Goal: Use online tool/utility: Utilize a website feature to perform a specific function

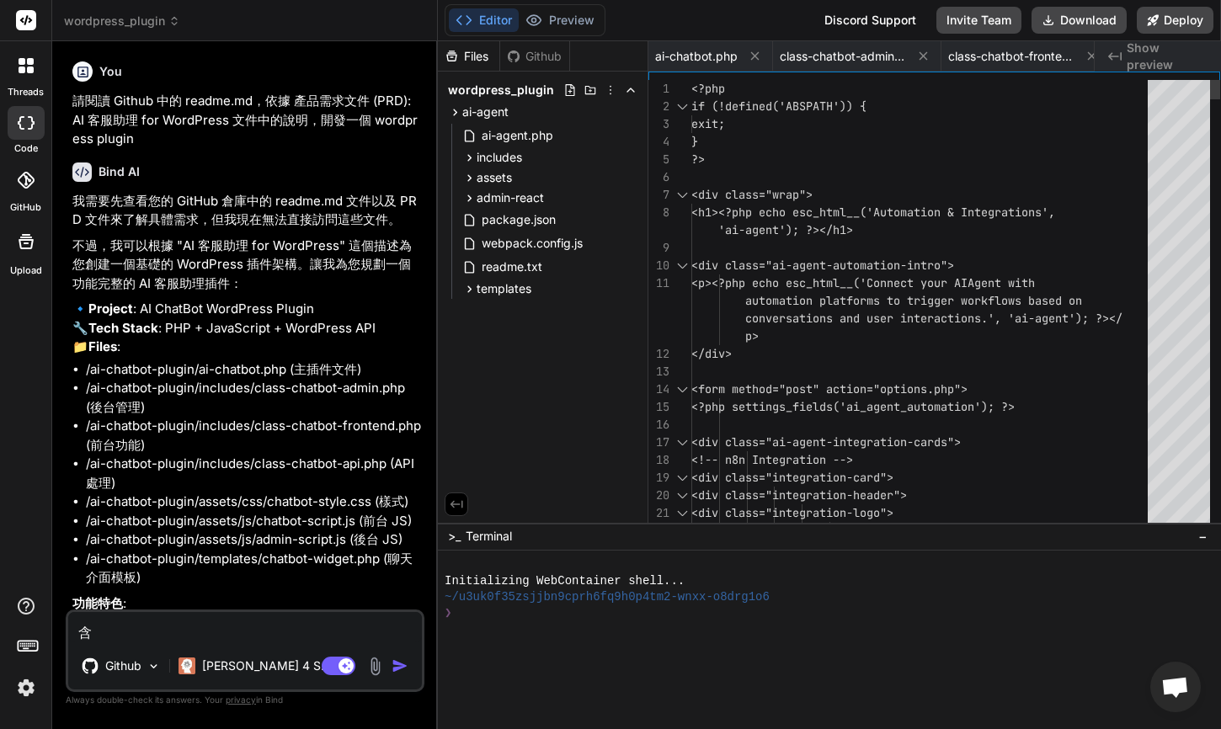
scroll to position [0, 4738]
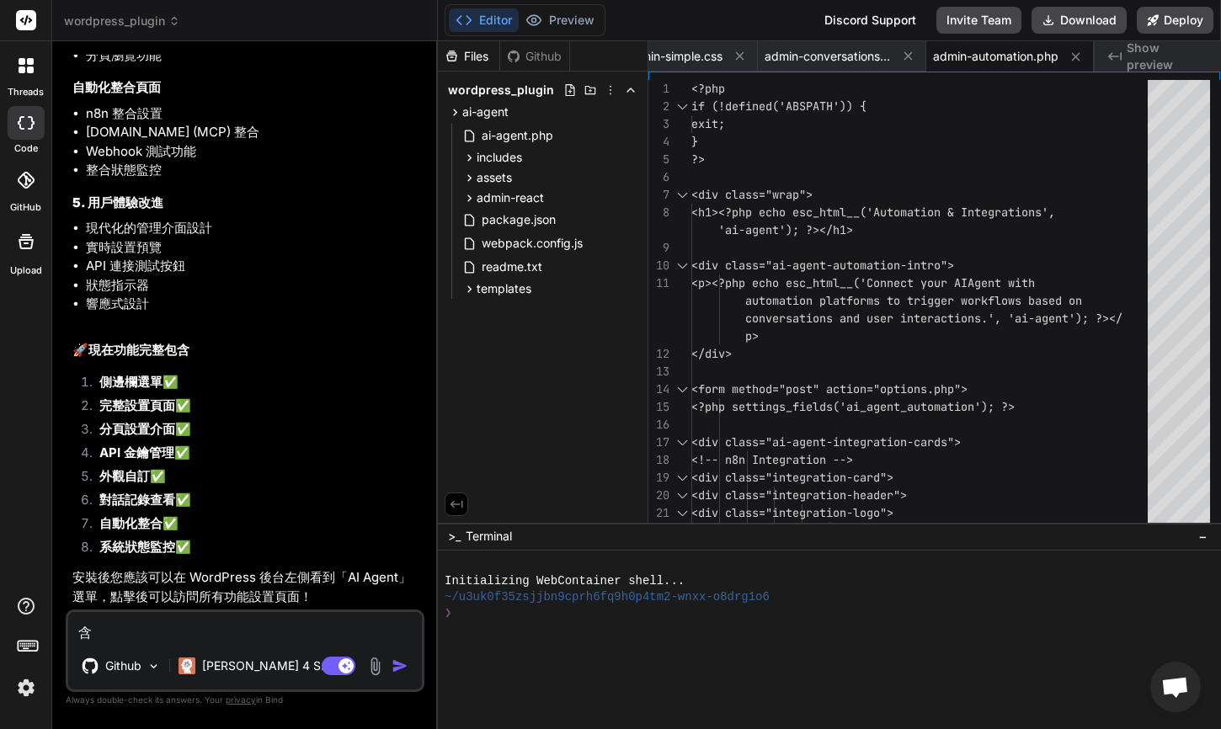
click at [238, 636] on textarea "含" at bounding box center [245, 627] width 354 height 30
type textarea "x"
type textarea "ㄢ"
type textarea "x"
type textarea "安"
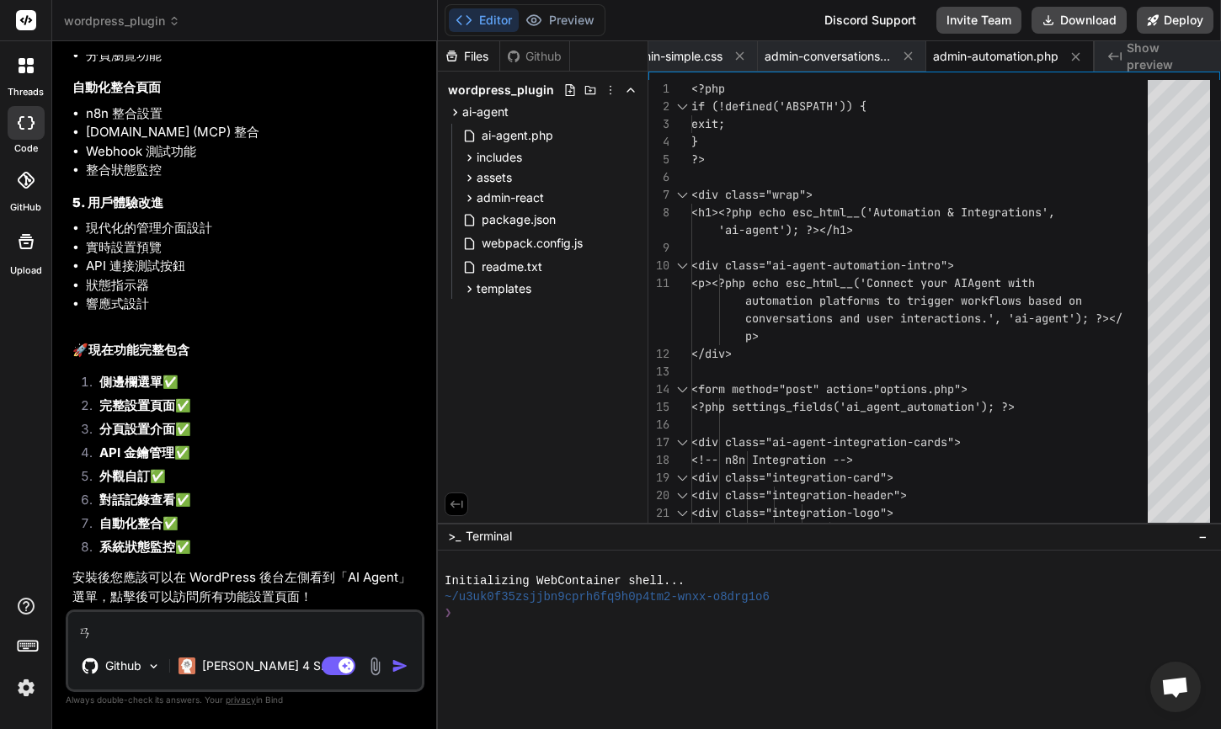
type textarea "x"
type textarea "[PERSON_NAME]"
type textarea "x"
type textarea "安ㄓㄨ"
type textarea "x"
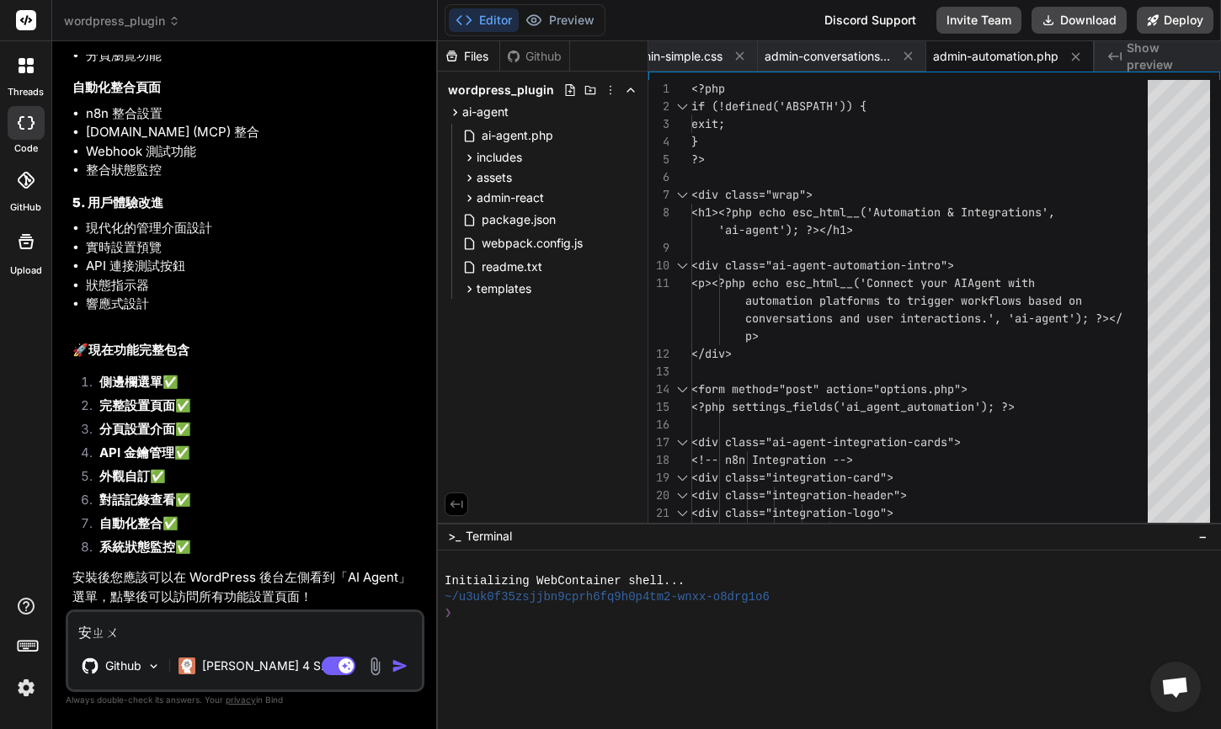
type textarea "安ㄓㄨㄤ"
type textarea "x"
type textarea "安裝"
type textarea "x"
type textarea "安裝ㄏ"
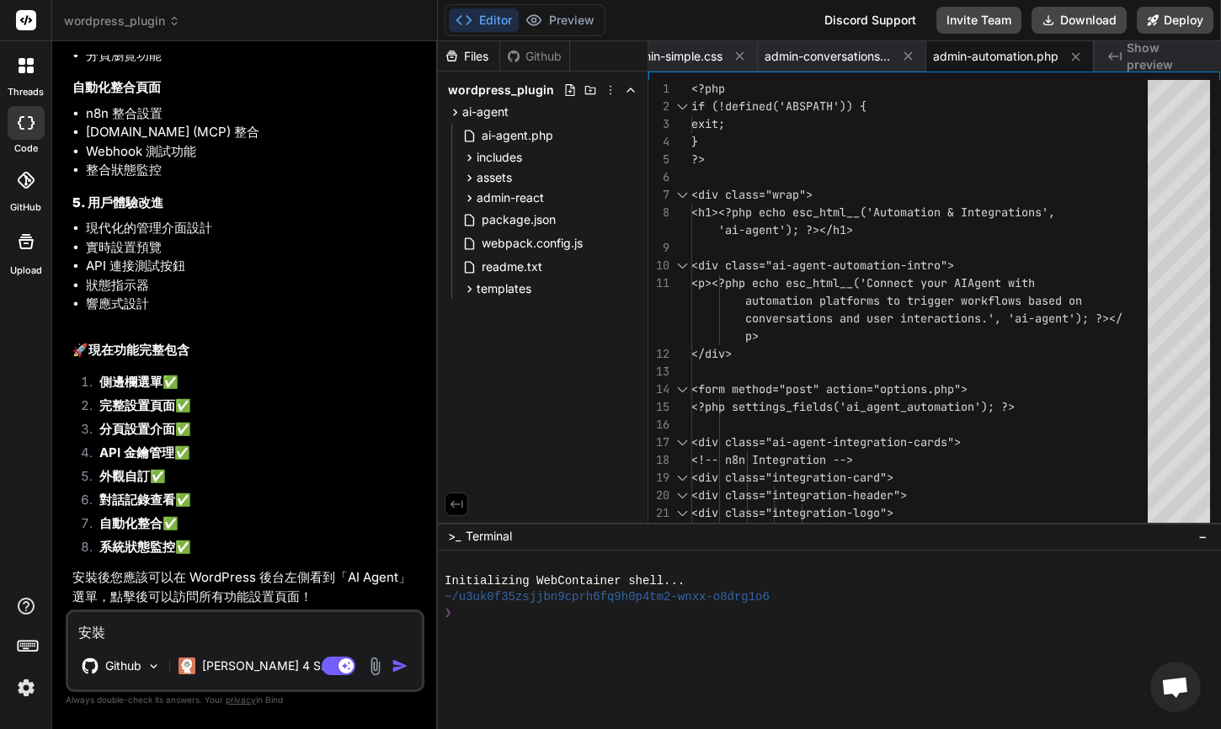
type textarea "x"
type textarea "安裝後"
type textarea "x"
type textarea "安裝後，"
type textarea "x"
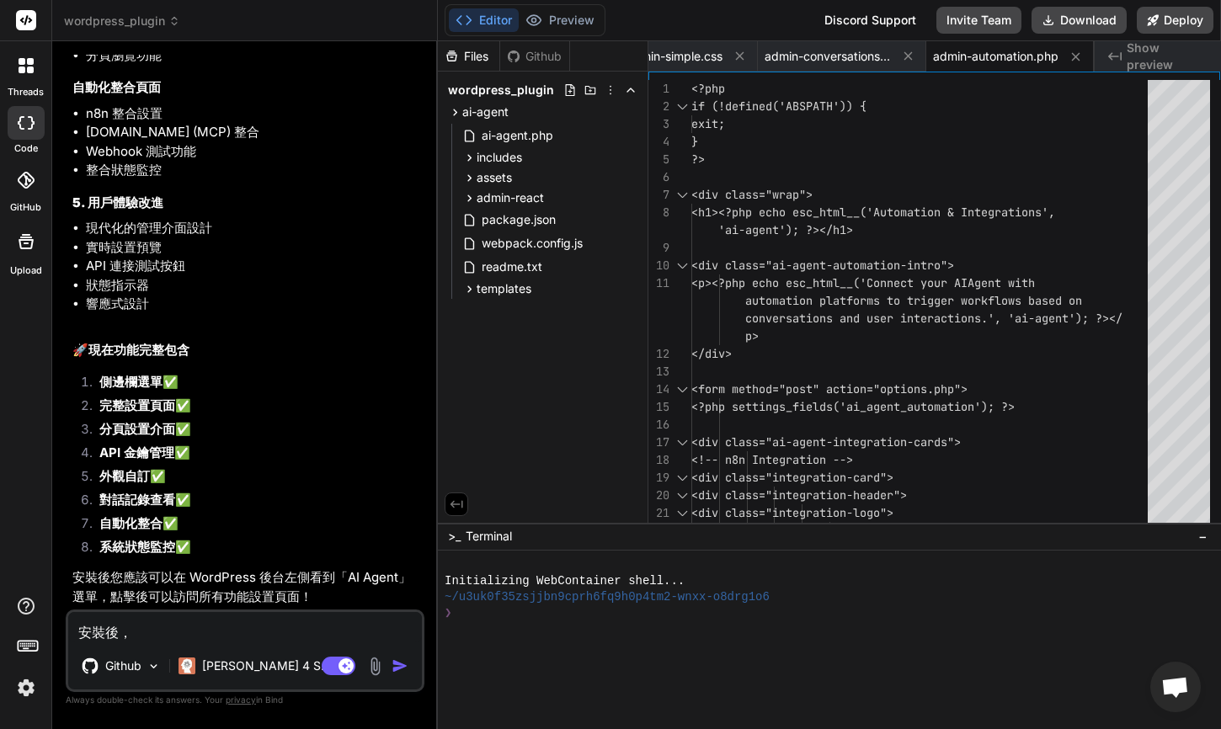
type textarea "安裝後，ㄨ"
type textarea "x"
type textarea "安裝後，ㄨㄢ"
type textarea "x"
type textarea "安裝後，完"
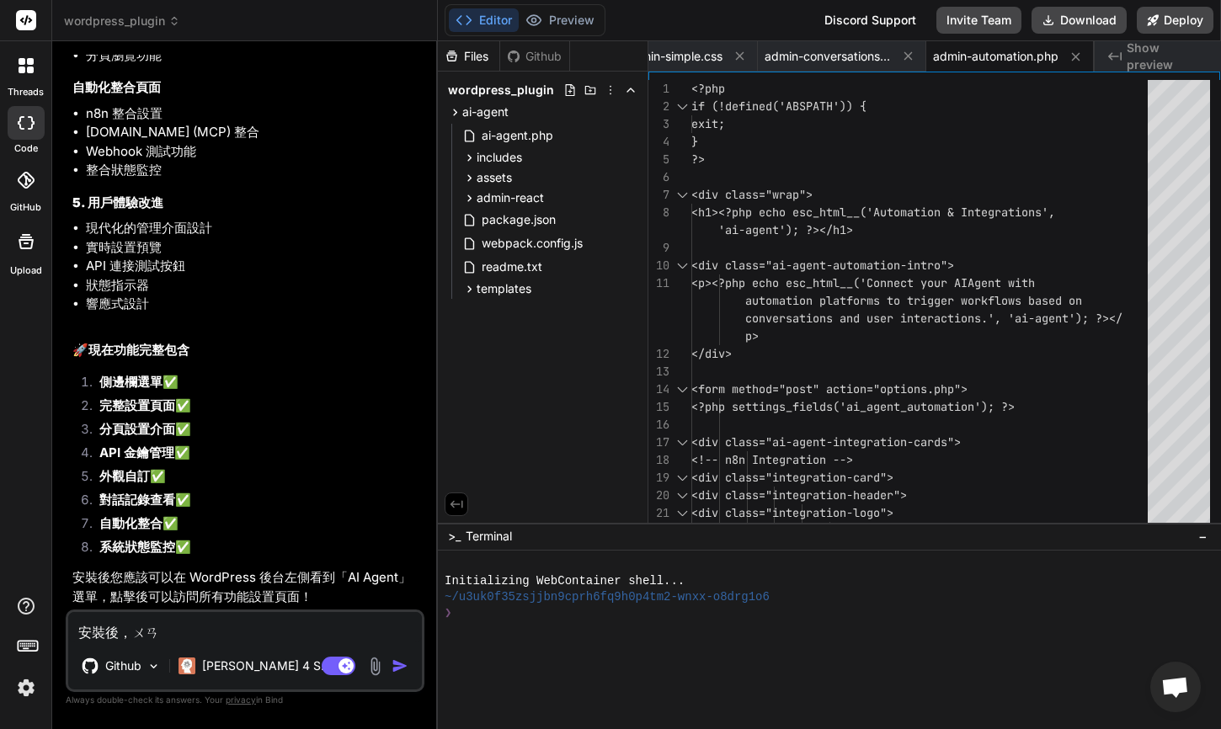
type textarea "x"
type textarea "安裝後，[PERSON_NAME]"
type textarea "x"
type textarea "安裝後，完ㄔㄥ"
type textarea "x"
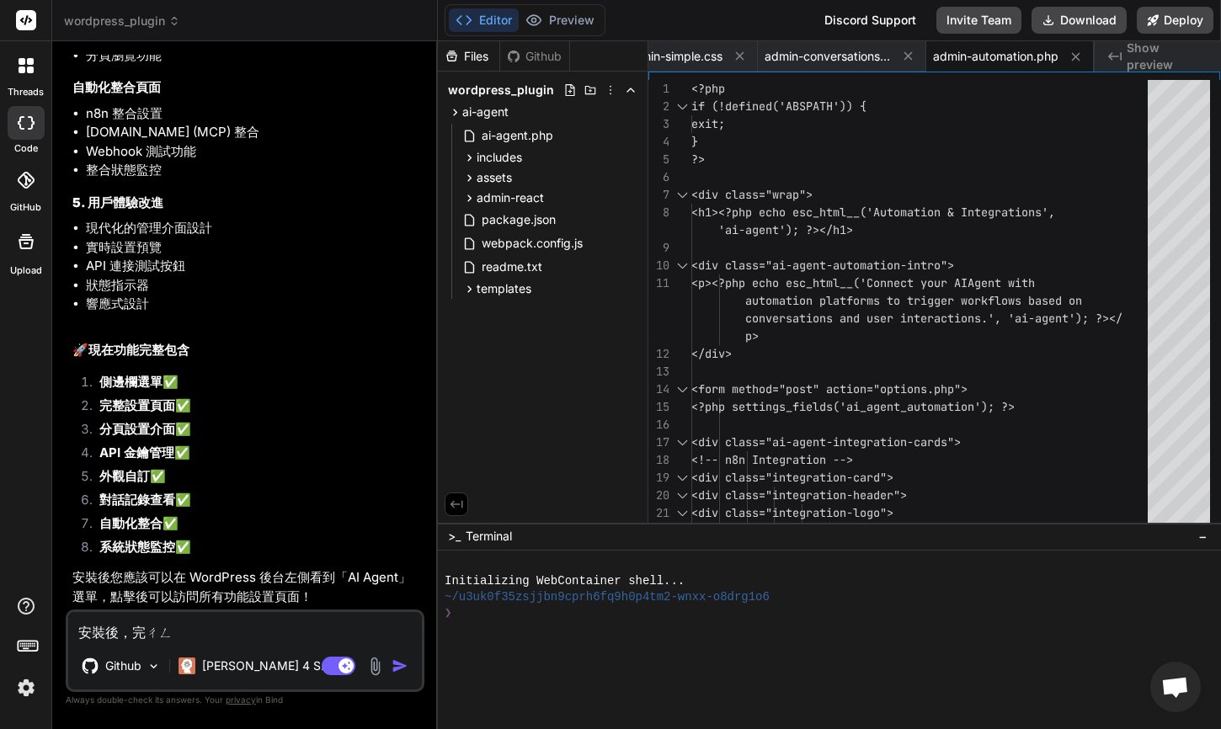
type textarea "安裝後，完成"
type textarea "x"
type textarea "安裝後，完成ㄔ"
type textarea "x"
type textarea "安裝後，完成ㄔㄨ"
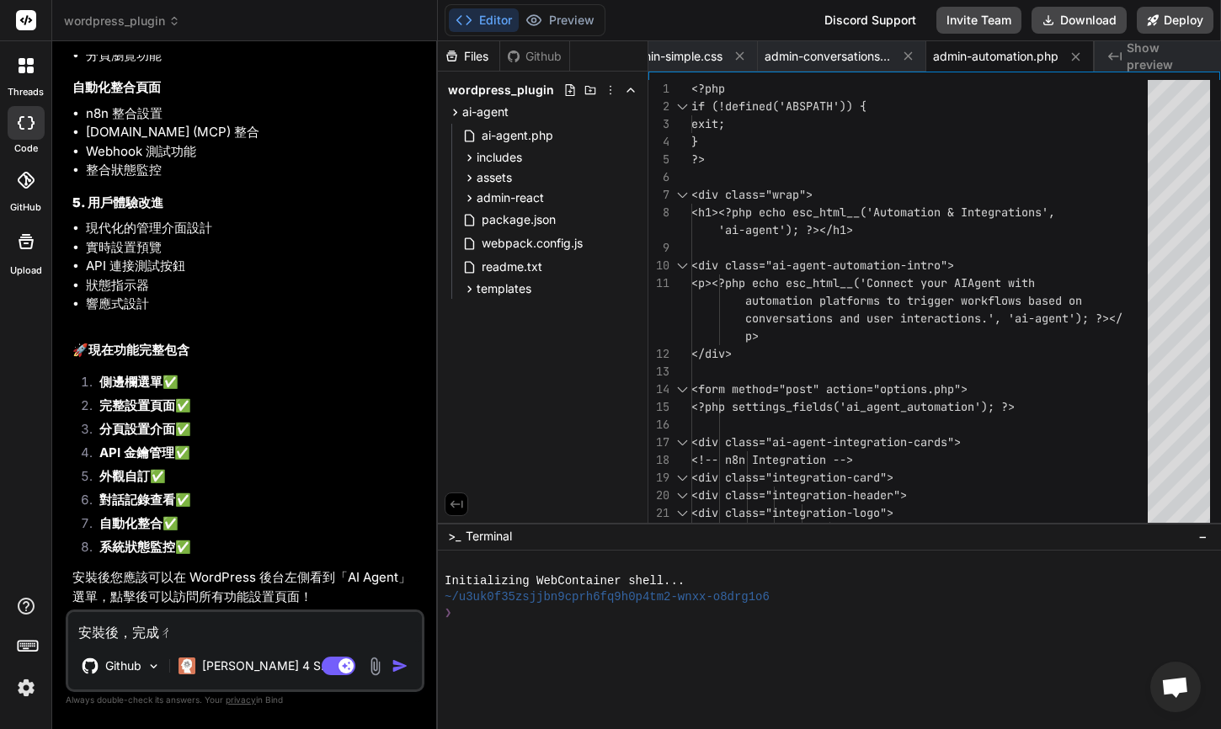
type textarea "x"
type textarea "安裝後，完成ㄔㄨㄢ"
type textarea "x"
type textarea "安裝後，完成串"
type textarea "x"
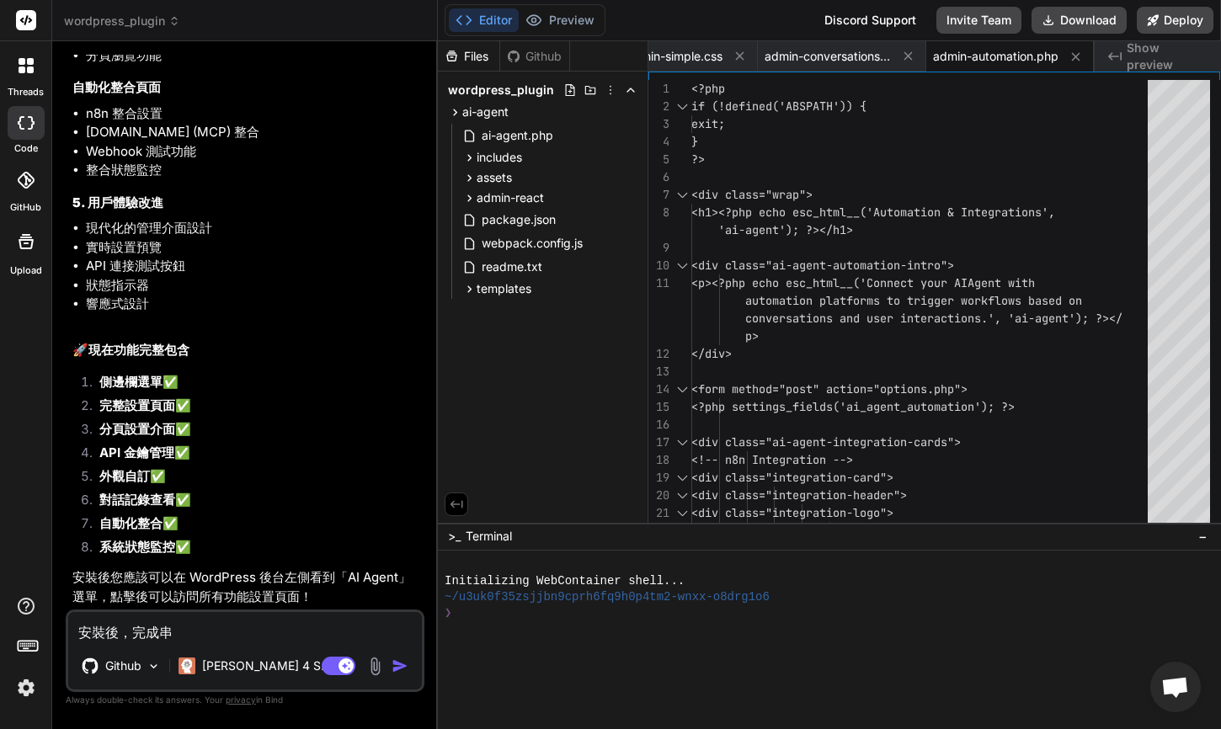
type textarea "安裝後，完成串ㄐ"
type textarea "x"
type textarea "安裝後，完成串ㄐㄧ"
type textarea "x"
type textarea "安裝後，完成串ㄐㄧㄝ"
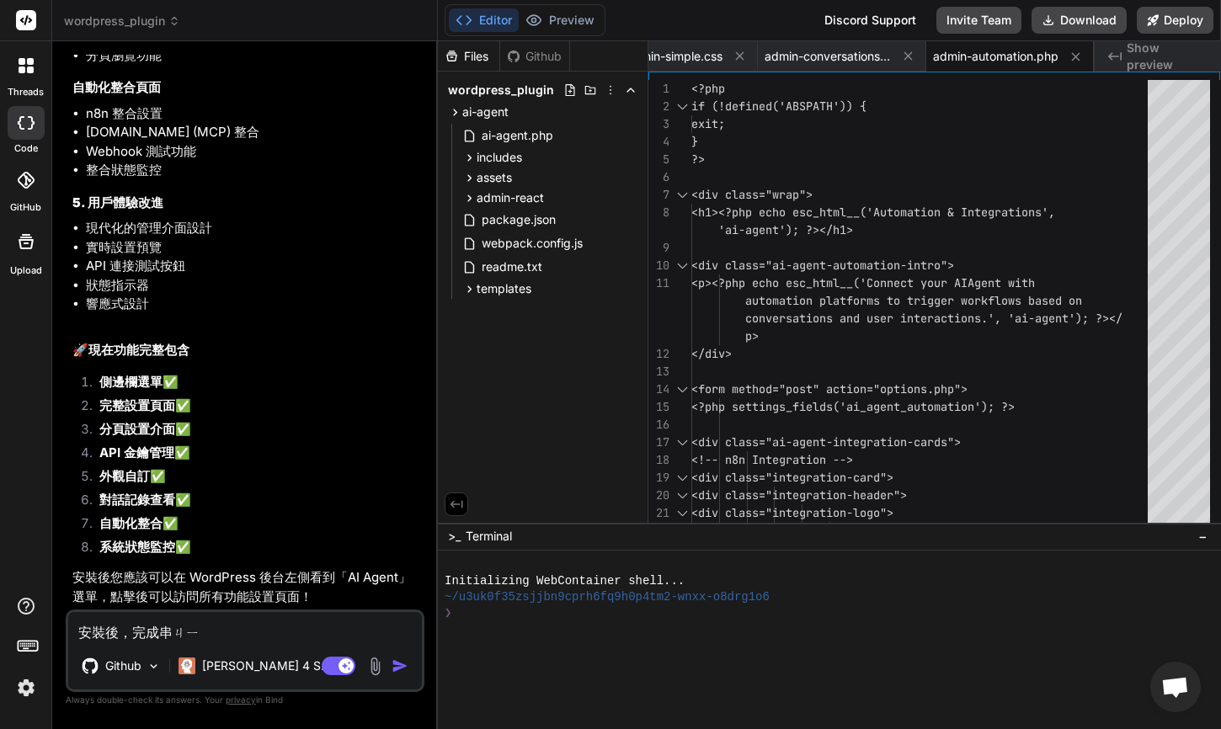
type textarea "x"
type textarea "安裝後，完成串接"
type textarea "x"
type textarea "安裝後，完成串接"
type textarea "x"
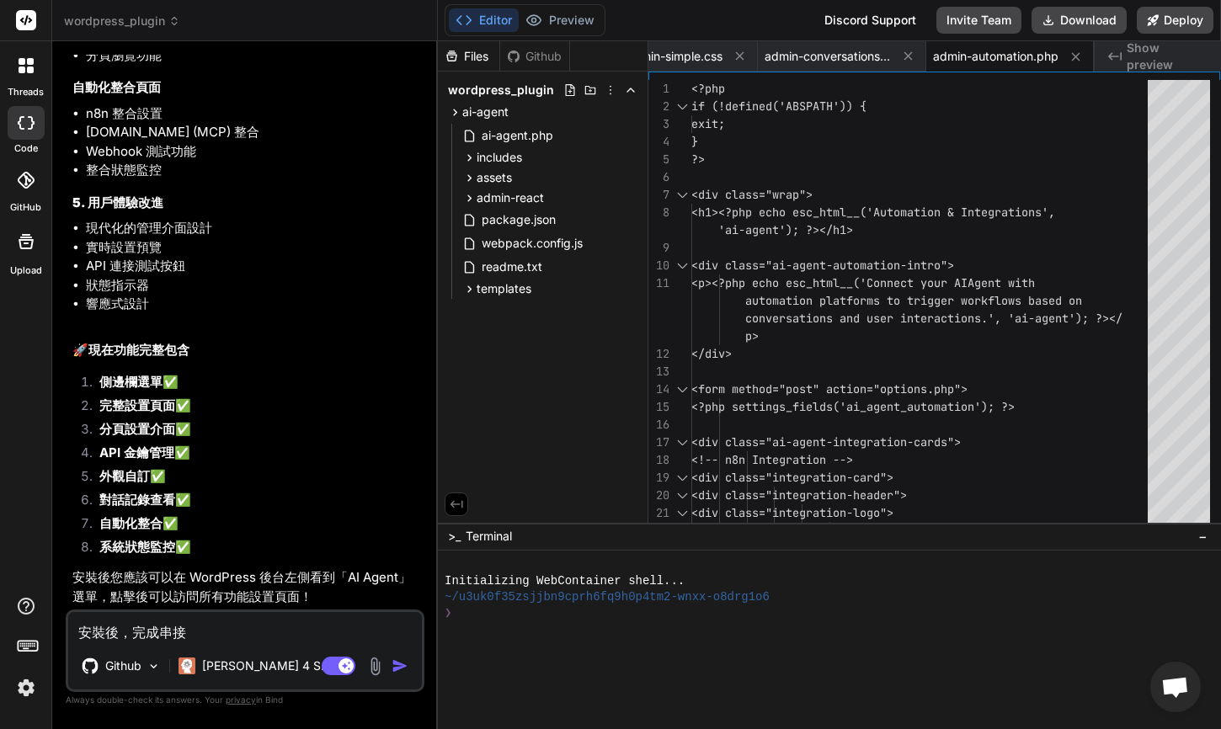
type textarea "安裝後，完成串接 O"
type textarea "x"
type textarea "安裝後，完成串接 Op"
type textarea "x"
type textarea "安裝後，完成串接 Ope"
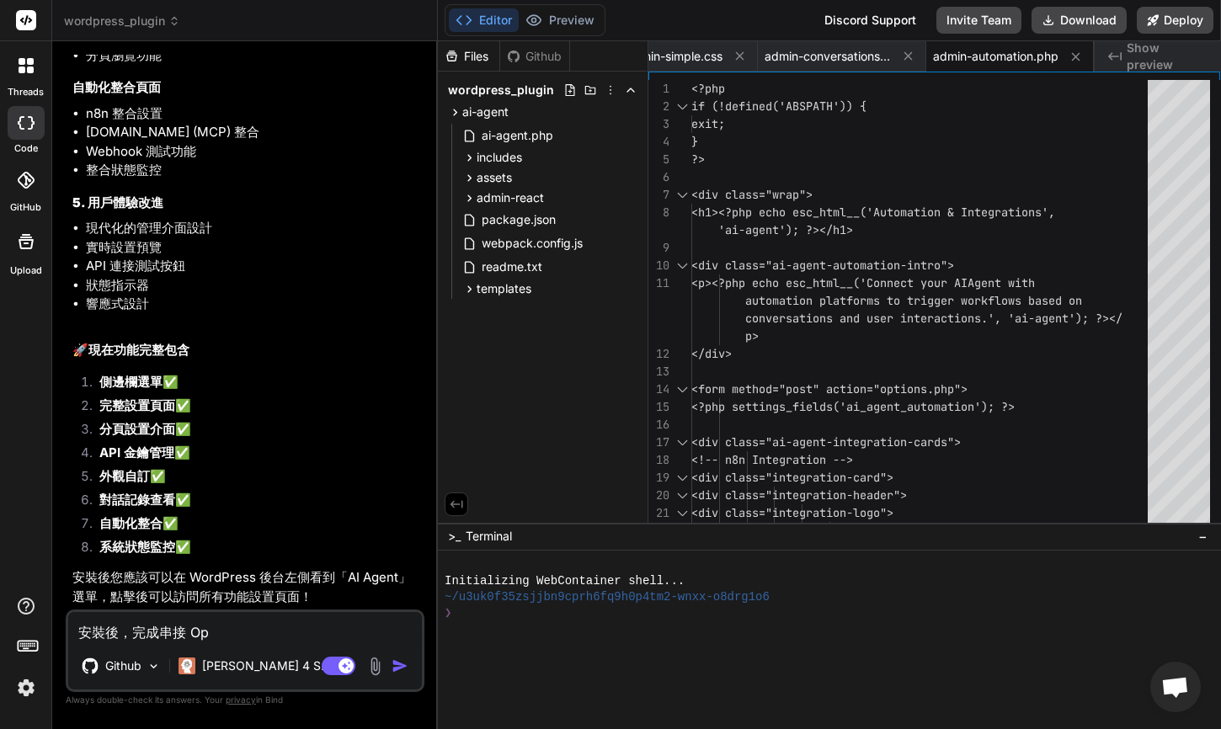
type textarea "x"
type textarea "安裝後，完成串接 Open"
type textarea "x"
type textarea "安裝後，完成串接 OpenA"
type textarea "x"
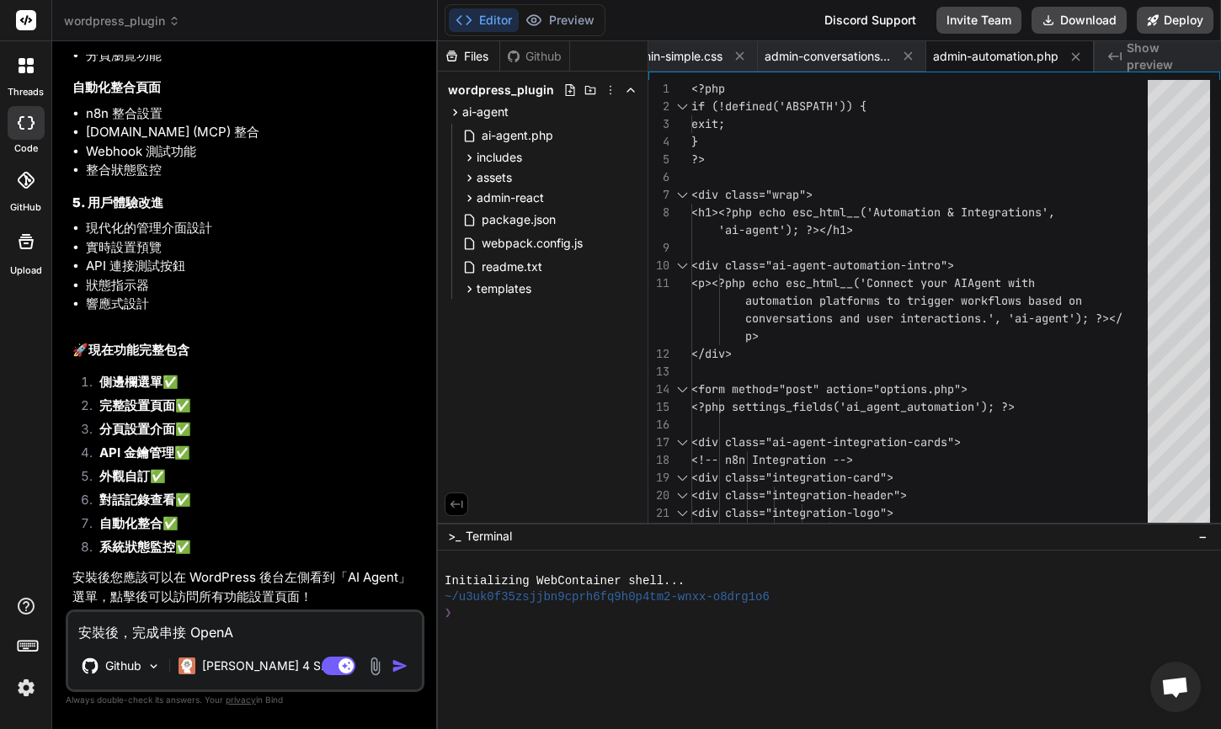
type textarea "安裝後，完成串接 OpenAI"
type textarea "x"
type textarea "安裝後，完成串接 OpenAI"
type textarea "x"
type textarea "安裝後，完成串接 OpenAI A"
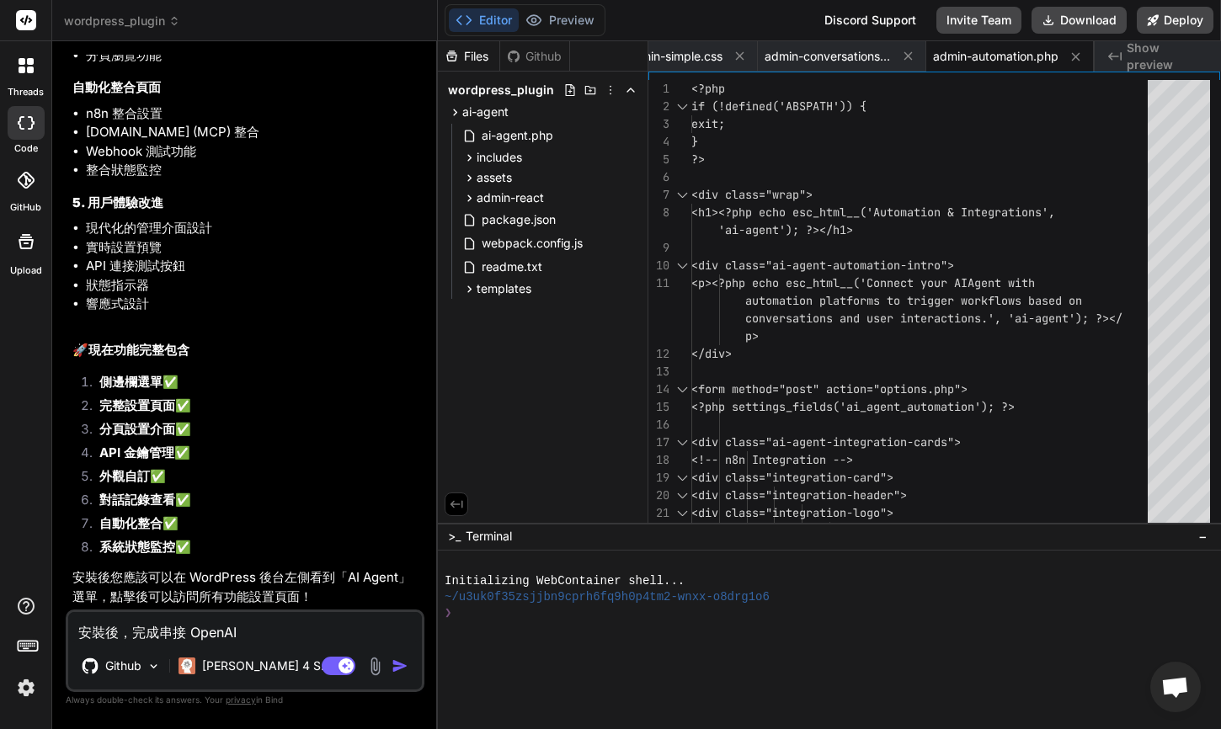
type textarea "x"
type textarea "安裝後，完成串接 OpenAI AP"
type textarea "x"
type textarea "安裝後，完成串接 OpenAI API"
type textarea "x"
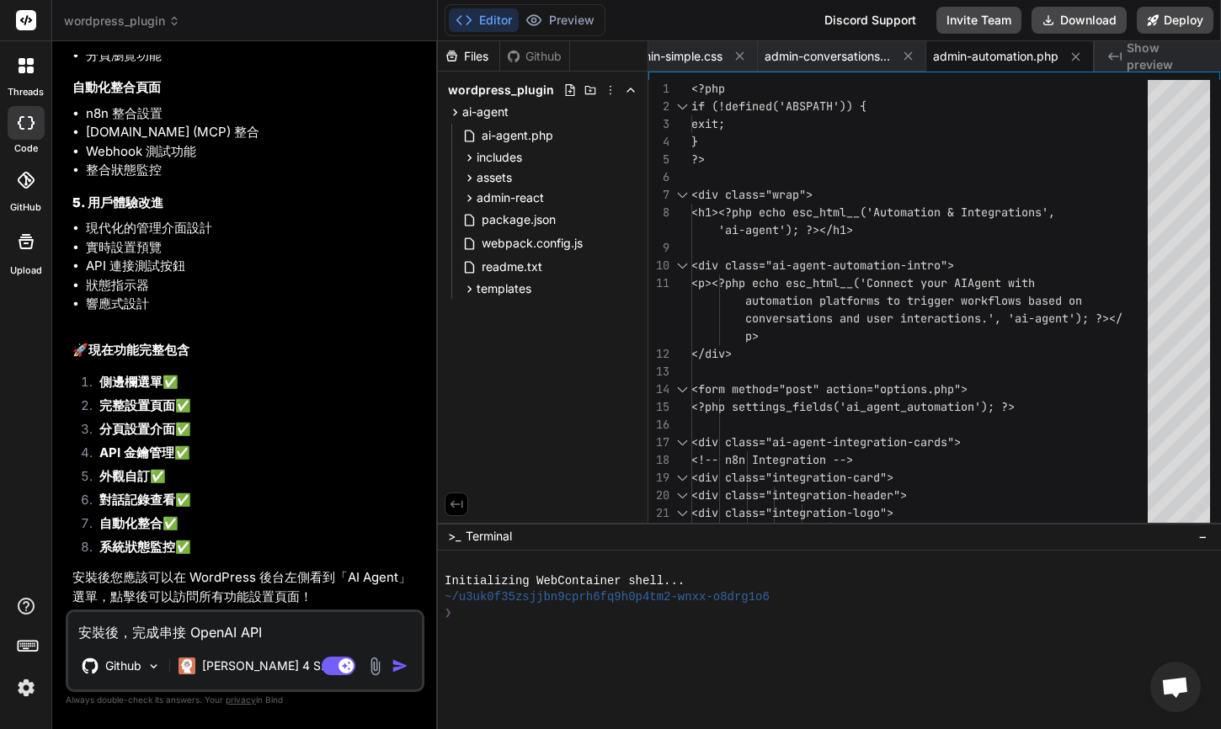
type textarea "安裝後，完成串接 OpenAI API，"
type textarea "x"
type textarea "安裝後，完成串接 OpenAI API，ㄑ"
type textarea "x"
type textarea "安裝後，完成串接 OpenAI API，ㄑㄩ"
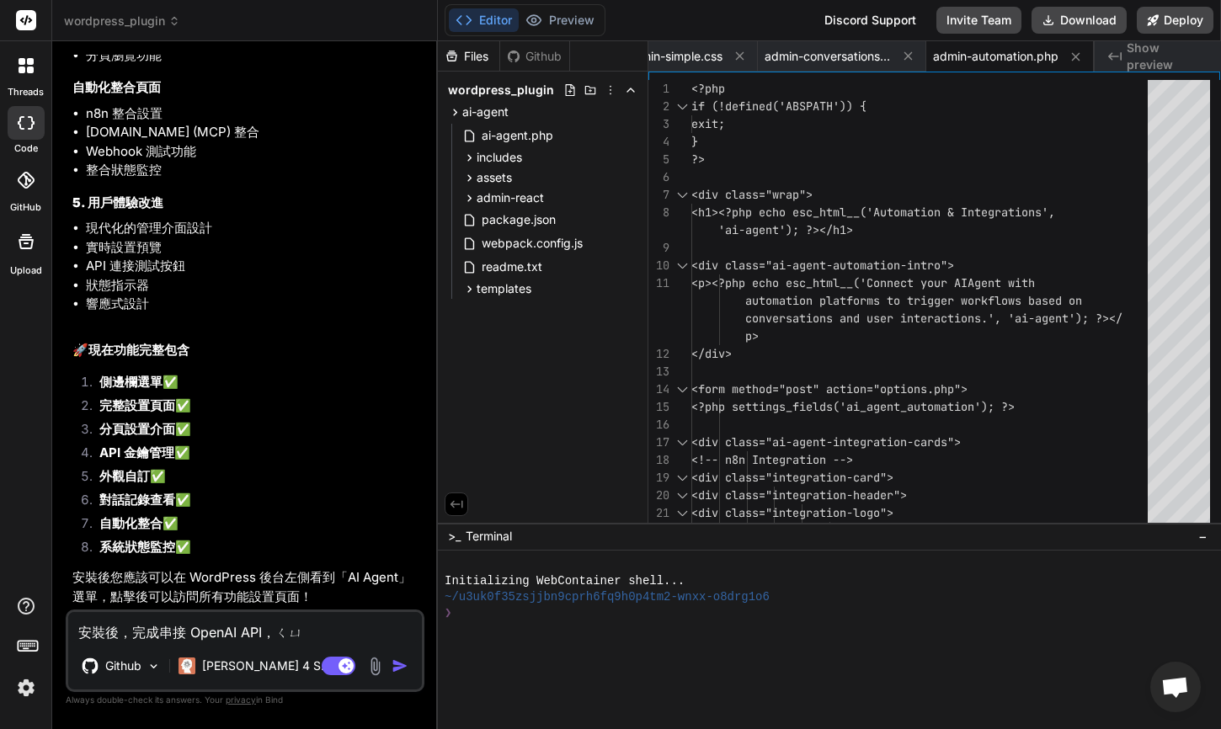
type textarea "x"
type textarea "安裝後，完成串接 OpenAI API，ㄑㄩㄝ"
type textarea "x"
type textarea "安裝後，完成串接 OpenAI API，ㄑㄩㄝˇ"
type textarea "x"
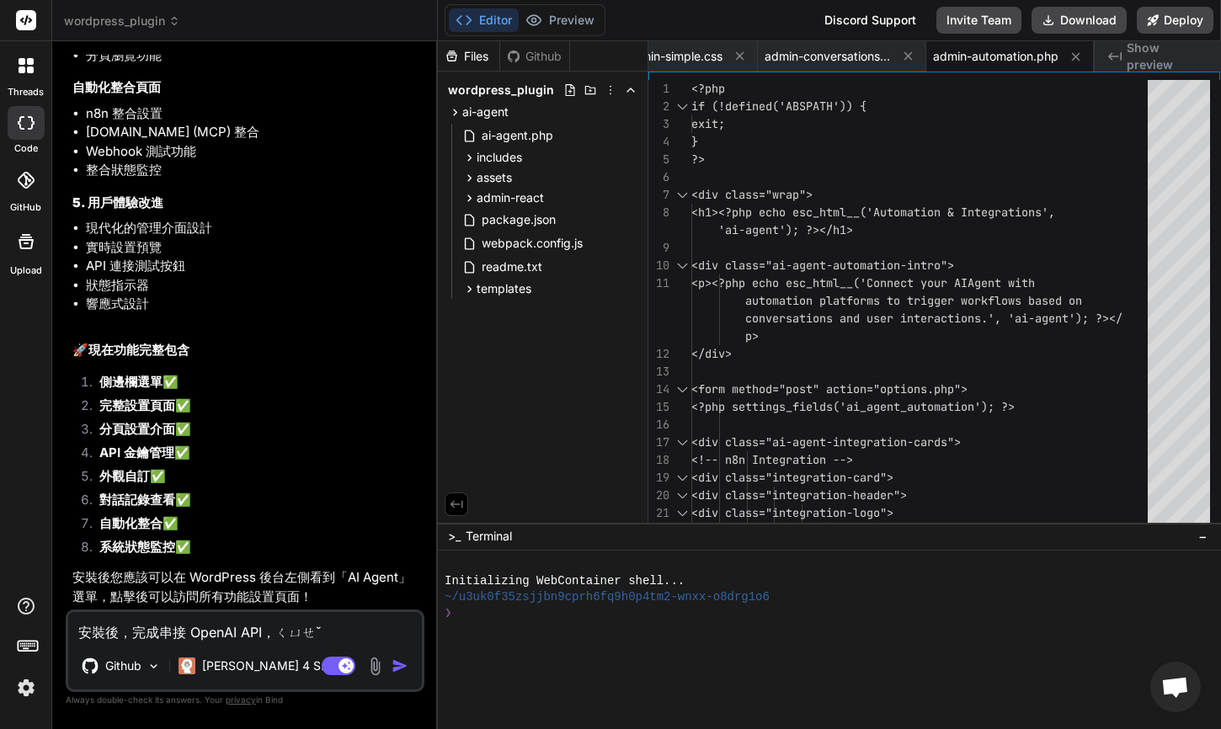
type textarea "安裝後，完成串接 OpenAI API，ㄑㄩㄝ"
type textarea "x"
type textarea "安裝後，完成串接 OpenAI API，ㄑㄩ"
type textarea "x"
type textarea "安裝後，完成串接 OpenAI API，ㄑ"
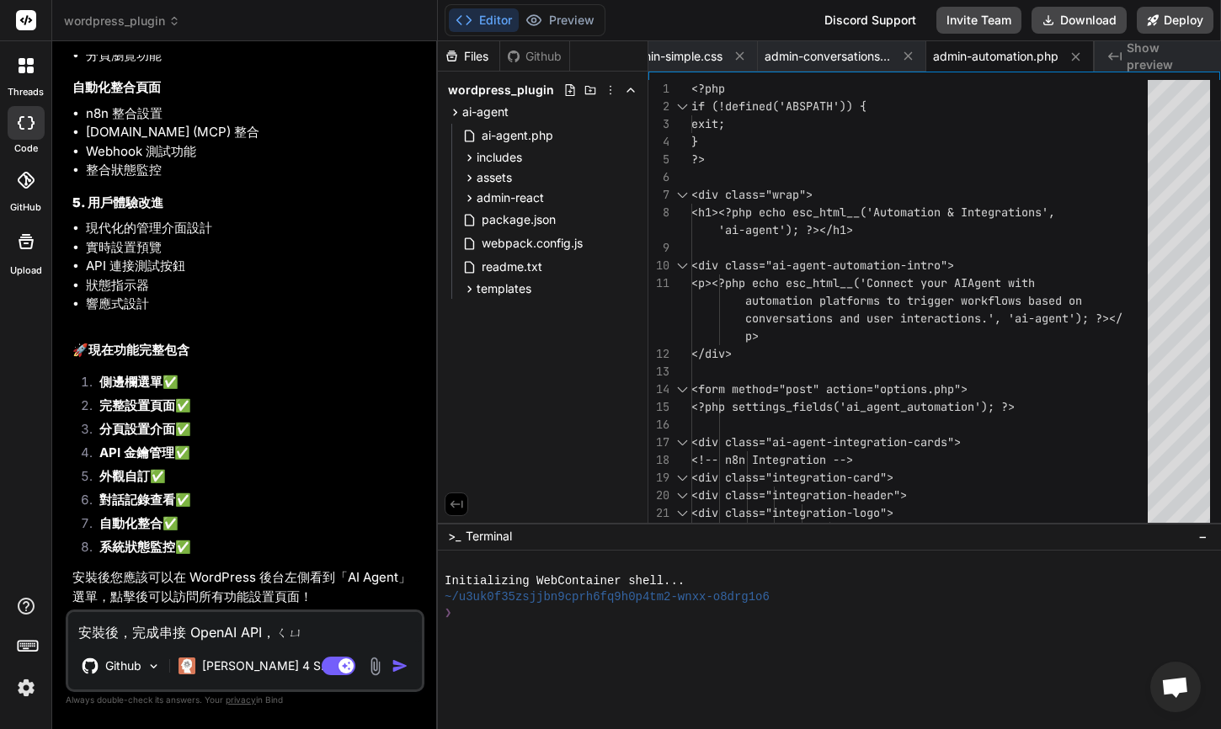
type textarea "x"
type textarea "安裝後，完成串接 OpenAI API，"
type textarea "x"
type textarea "安裝後，完成串接 OpenAI API，ㄕ"
type textarea "x"
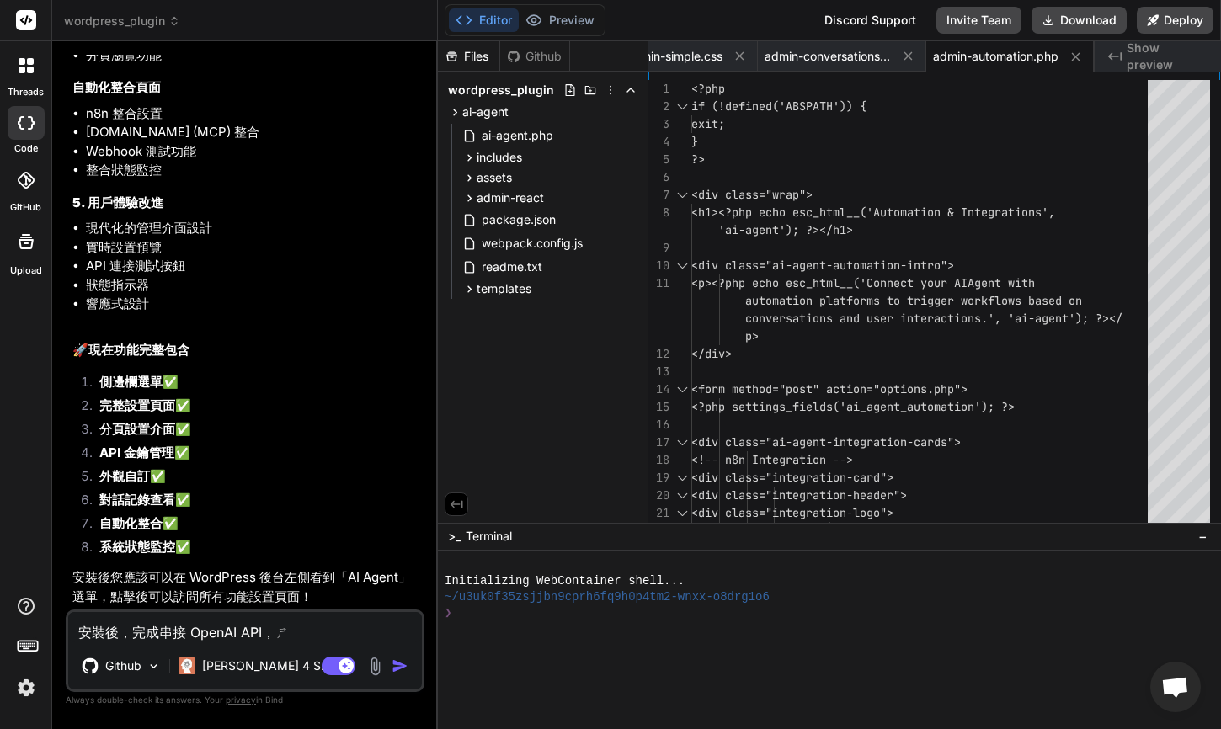
type textarea "安裝後，完成串接 OpenAI API，時"
type textarea "x"
type textarea "安裝後，完成串接 OpenAI API，時ㄐ"
type textarea "x"
type textarea "安裝後，完成串接 OpenAI API，時ㄐㄧ"
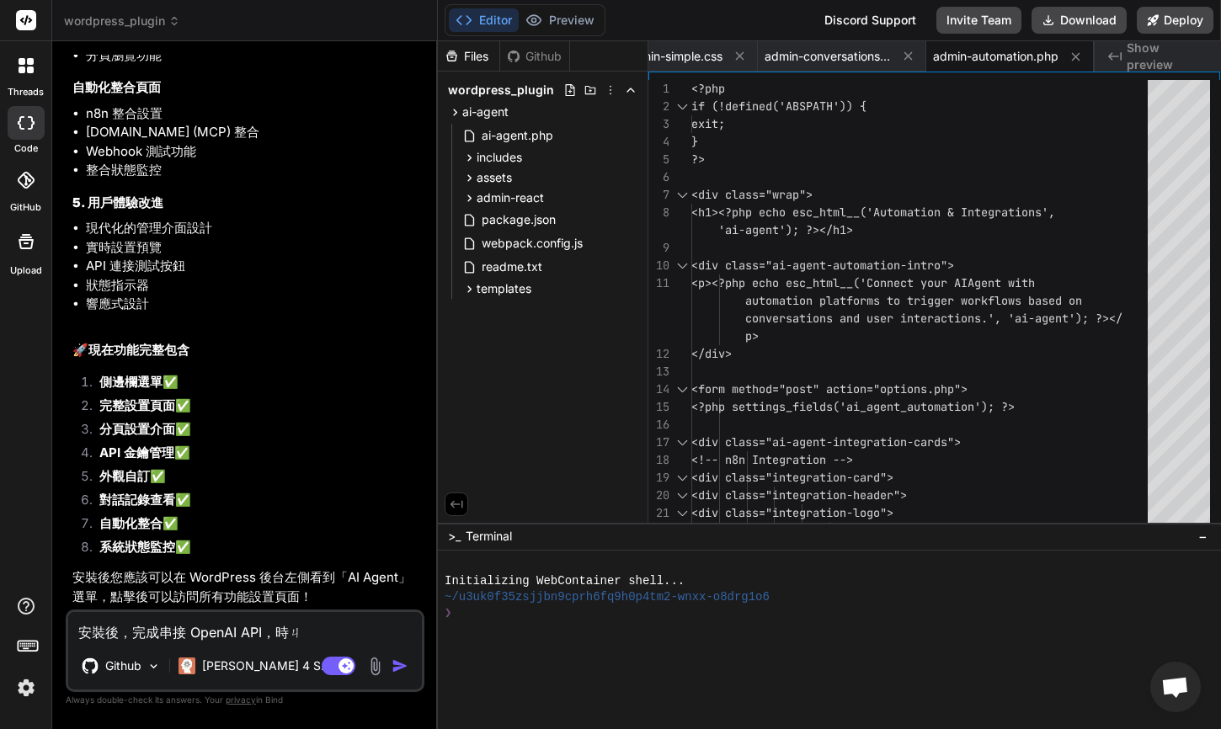
type textarea "x"
type textarea "安裝後，完成串接 OpenAI API，實際"
type textarea "x"
type textarea "安裝後，完成串接 OpenAI API，實際ㄘ"
type textarea "x"
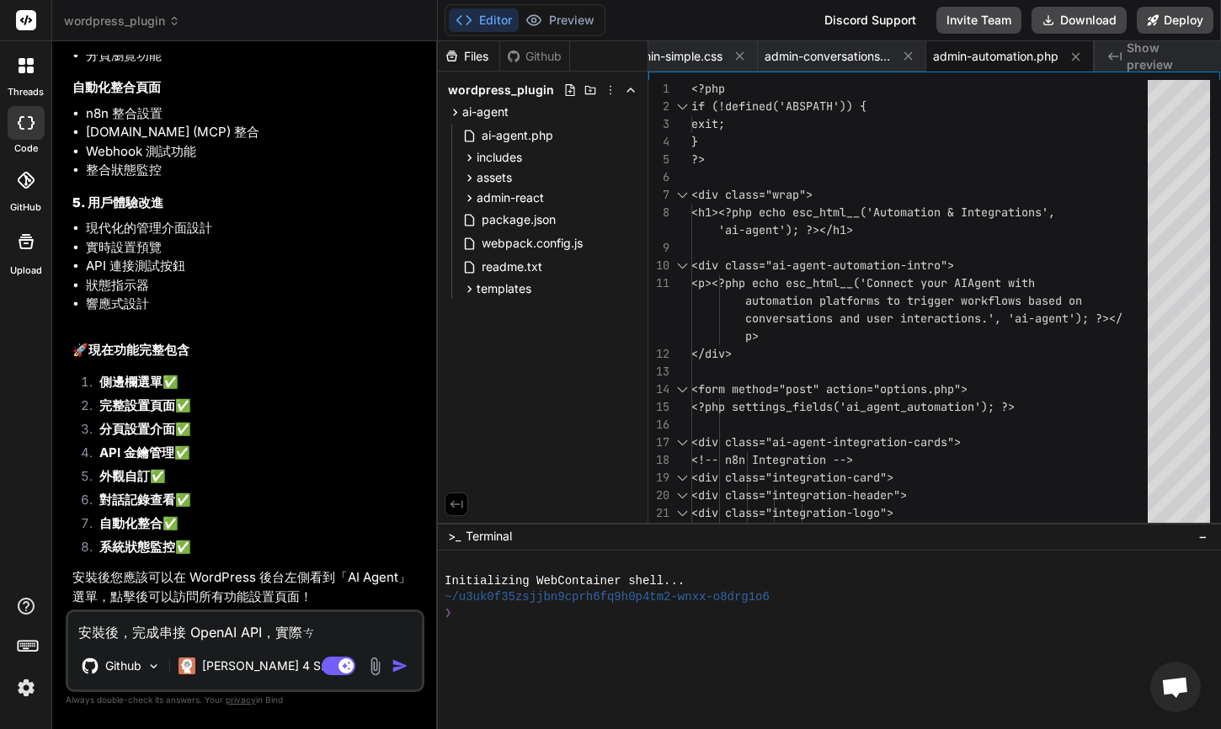
type textarea "安裝後，完成串接 OpenAI API，實際ㄘㄜ"
type textarea "x"
type textarea "安裝後，完成串接 OpenAI API，實際側"
type textarea "x"
type textarea "安裝後，完成串接 OpenAI API，實際側ㄕ"
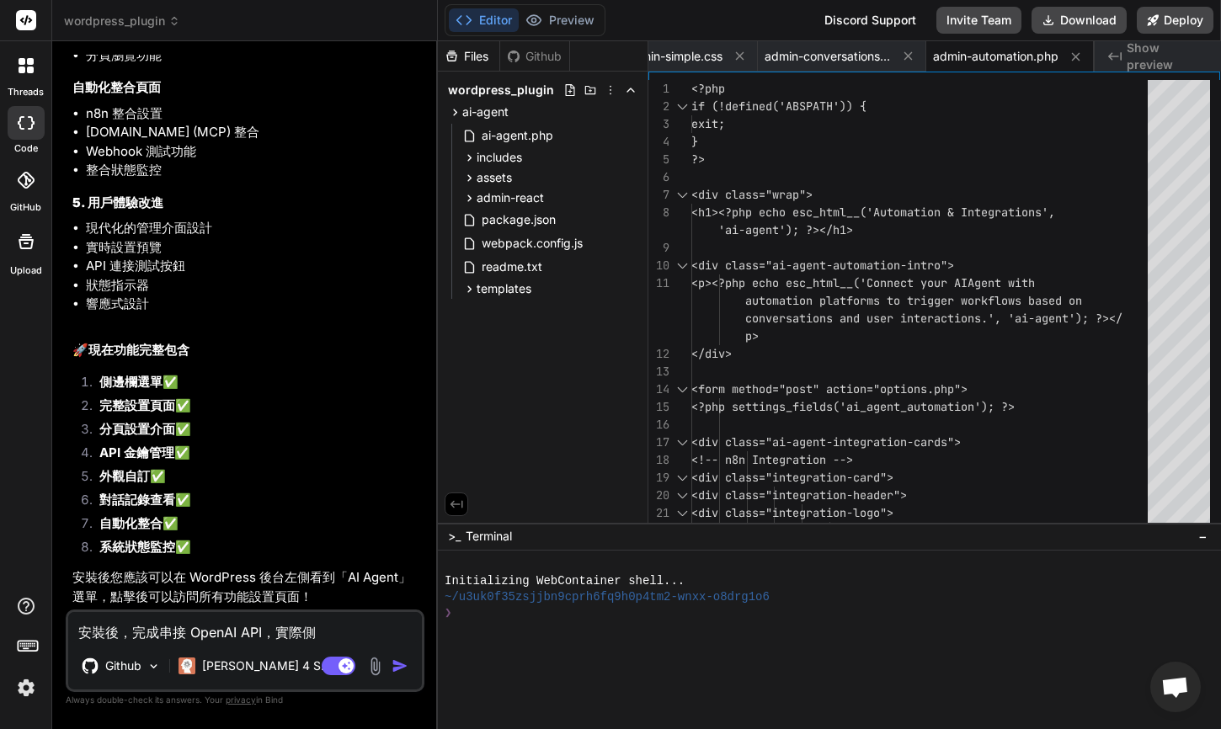
type textarea "x"
type textarea "安裝後，完成串接 OpenAI API，實際測試"
type textarea "x"
type textarea "安裝後，完成串接 OpenAI API，實際測試ㄒ"
type textarea "x"
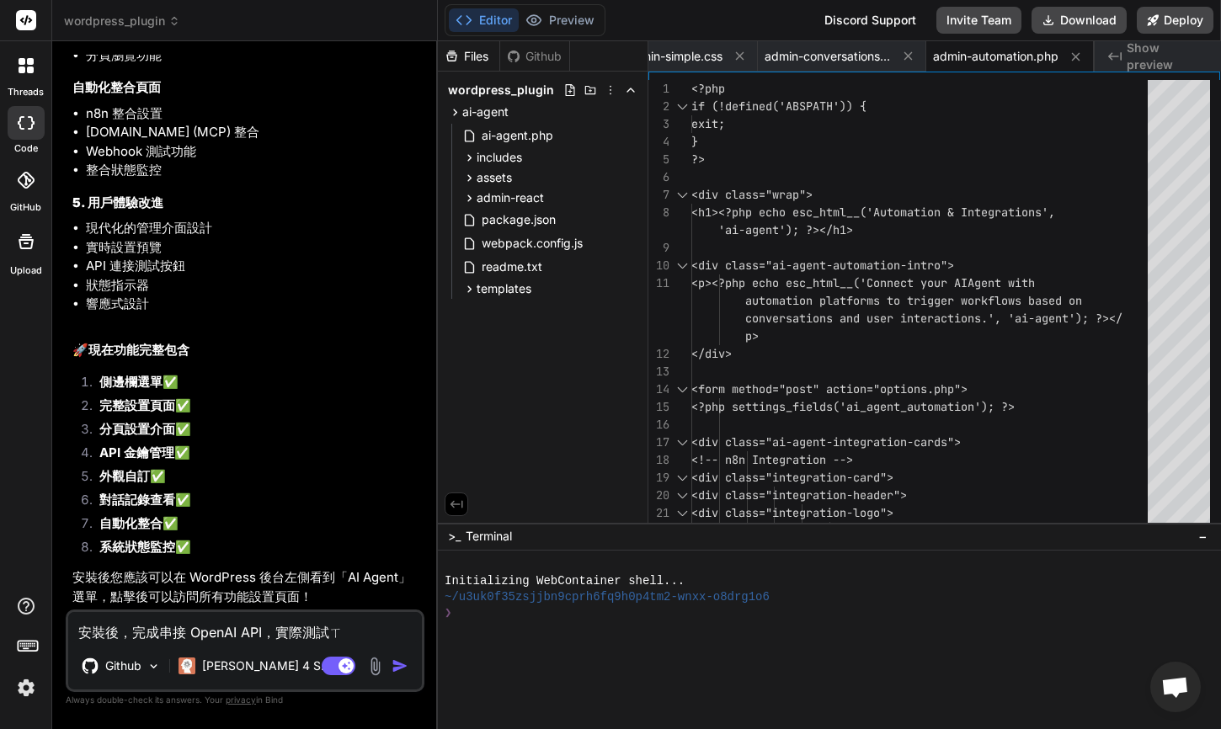
type textarea "安裝後，完成串接 OpenAI API，實際測試ㄒㄧ"
type textarea "x"
type textarea "安裝後，完成串接 OpenAI API，實際測試ㄒㄧㄢ"
type textarea "x"
type textarea "安裝後，完成串接 OpenAI API，實際測試顯"
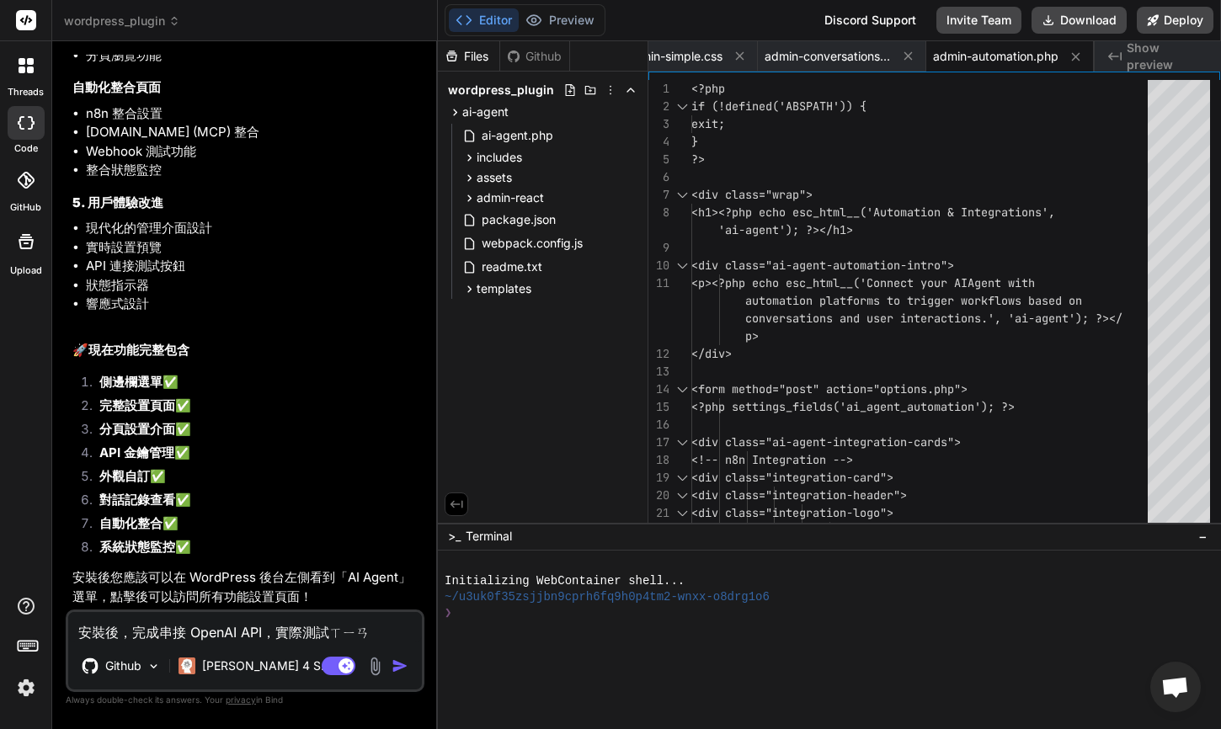
type textarea "x"
type textarea "安裝後，完成串接 OpenAI API，實際測試顯ㄕ"
type textarea "x"
type textarea "安裝後，完成串接 OpenAI API，實際測試顯示"
type textarea "x"
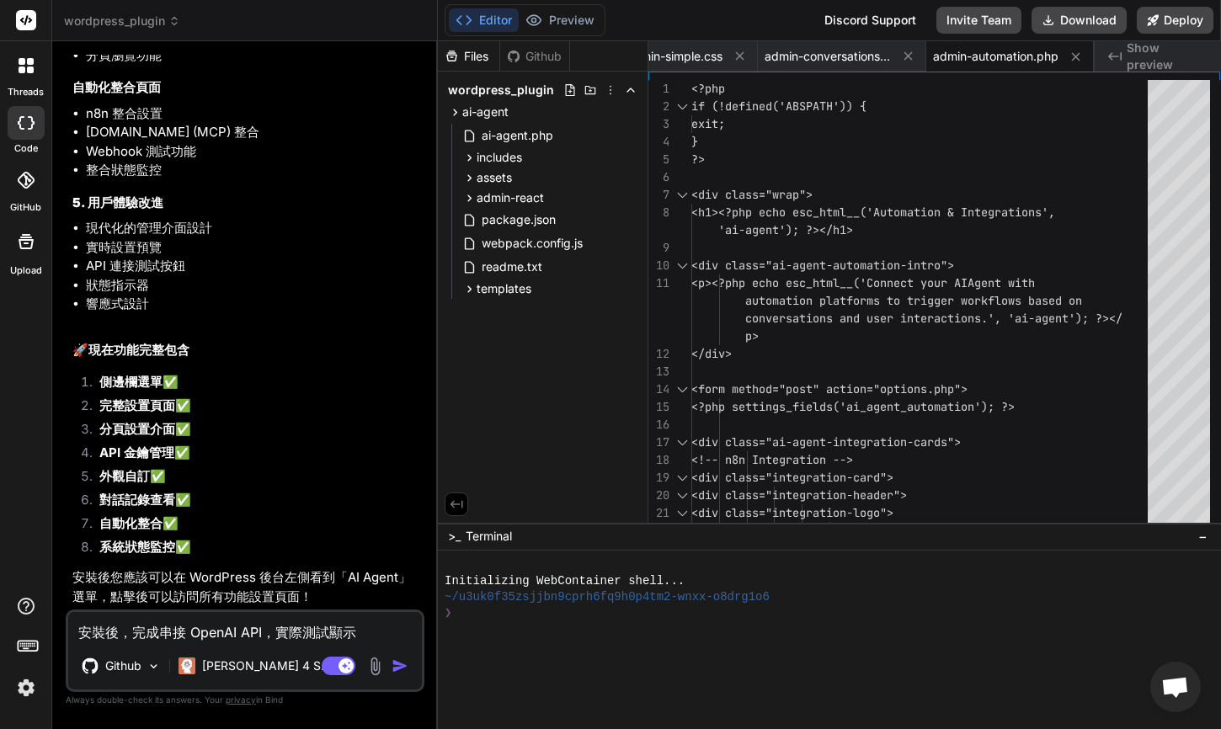
type textarea "安裝後，完成串接 OpenAI API，實際測試顯示ㄧ"
type textarea "x"
type textarea "安裝後，完成串接 OpenAI API，實際測試顯示以"
type textarea "x"
type textarea "安裝後，完成串接 OpenAI API，實際測試顯示以ㄒ"
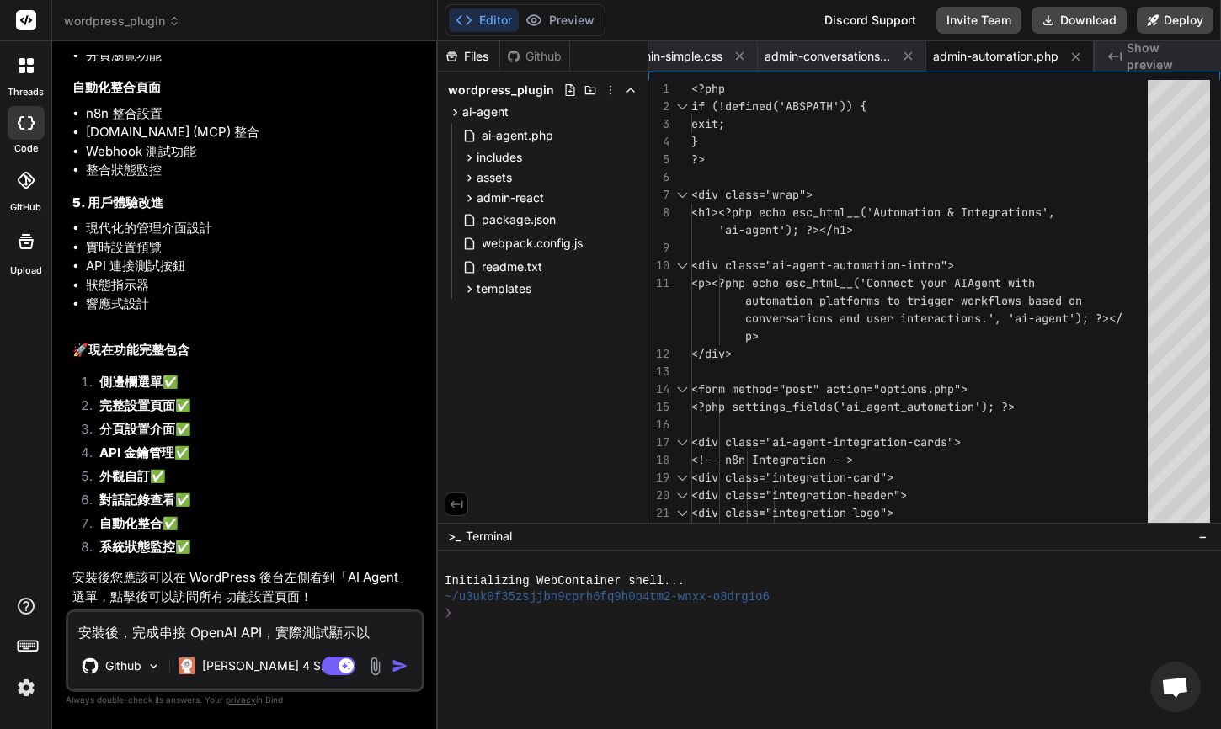
type textarea "x"
type textarea "安裝後，完成串接 OpenAI API，實際測試顯示以ㄒㄧ"
type textarea "x"
type textarea "安裝後，完成串接 OpenAI API，實際測試顯示以ㄒㄧㄚ"
type textarea "x"
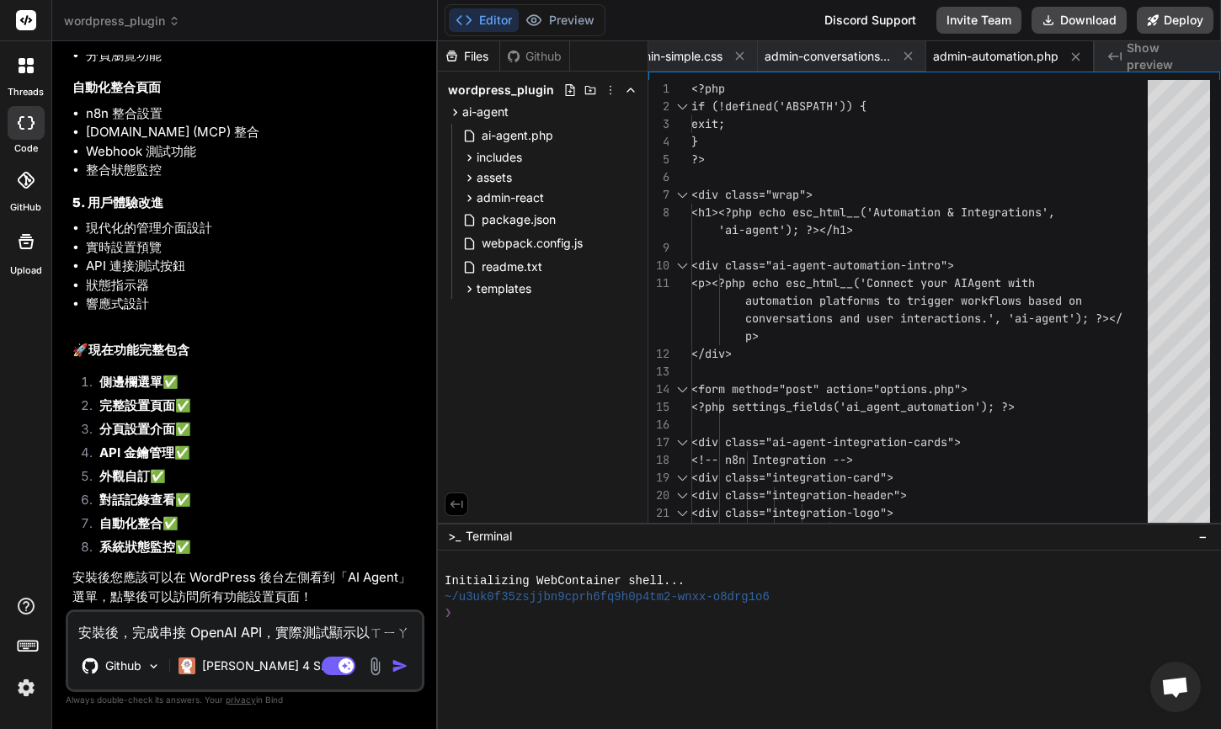
type textarea "安裝後，完成串接 OpenAI API，實際測試顯示以下"
type textarea "x"
type textarea "安裝後，完成串接 OpenAI API，實際測試顯示以下ㄨ"
type textarea "x"
type textarea "安裝後，完成串接 OpenAI API，實際測試顯示以下ㄨㄣ"
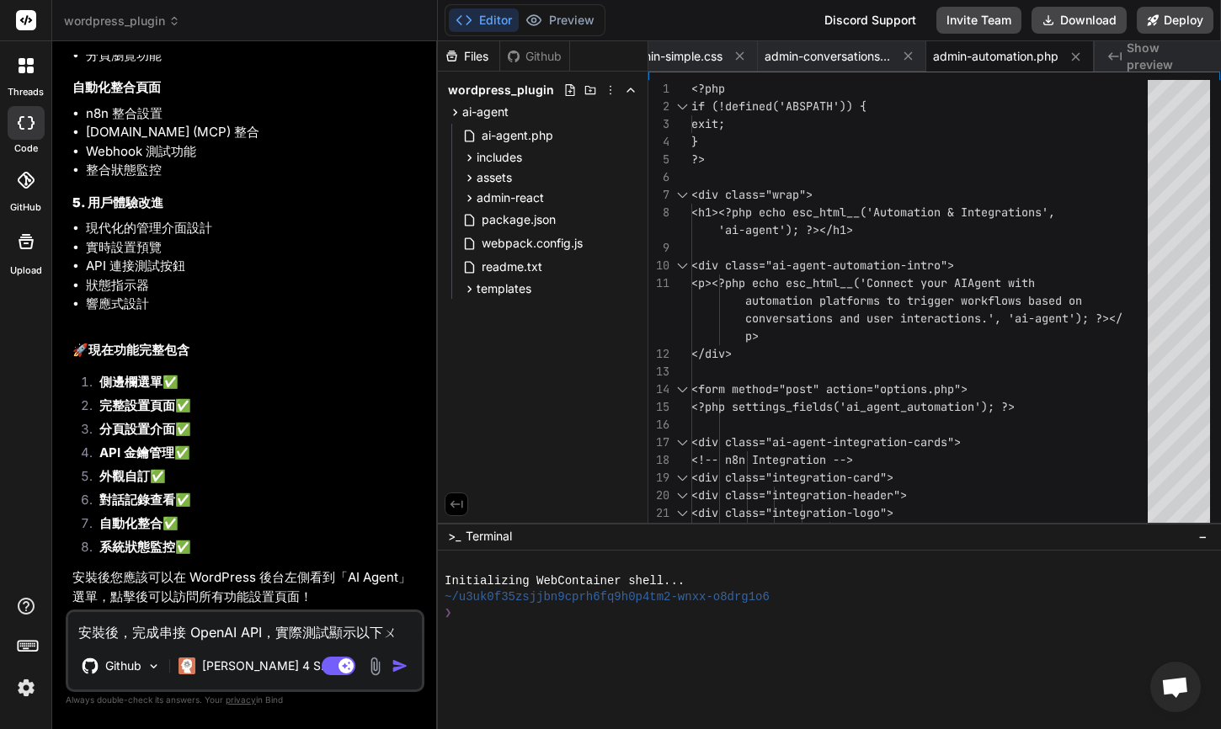
type textarea "x"
type textarea "安裝後，完成串接 OpenAI API，實際測試顯示以下問"
type textarea "x"
type textarea "安裝後，完成串接 OpenAI API，實際測試顯示以下問ㄧ"
type textarea "x"
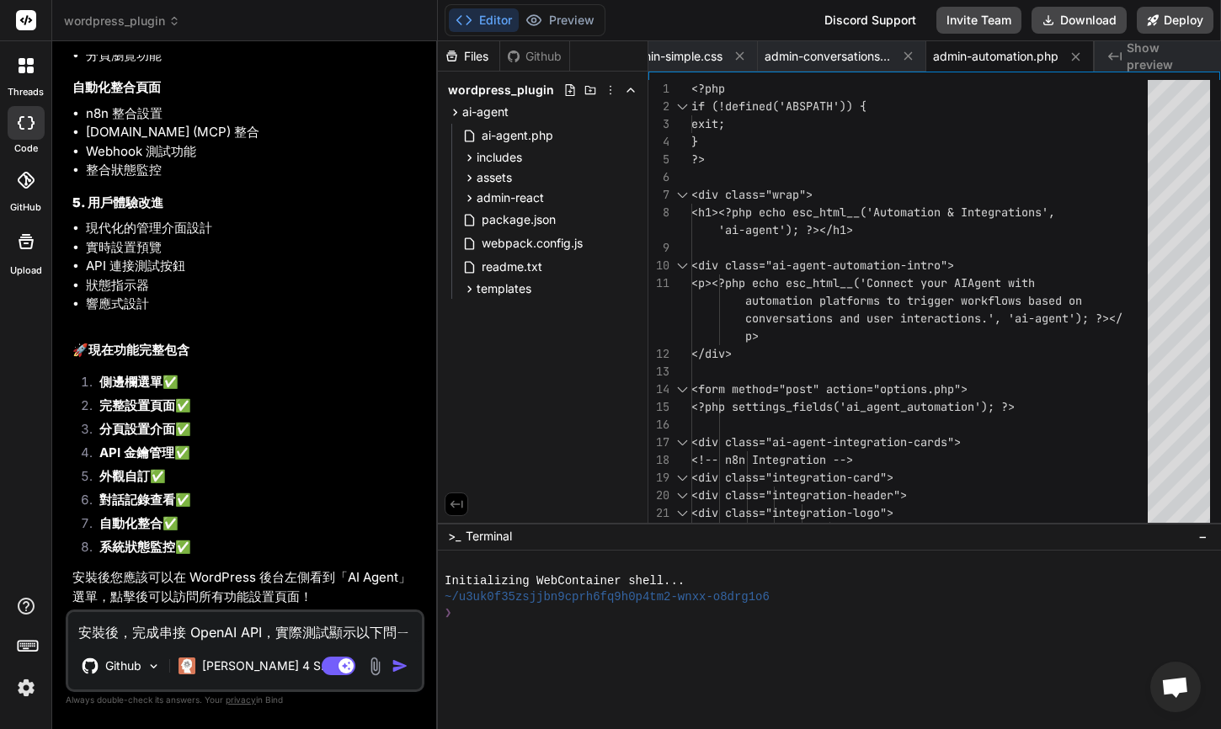
type textarea "安裝後，完成串接 OpenAI API，實際測試顯示以下問ㄊㄧ"
type textarea "x"
type textarea "安裝後，完成串接 OpenAI API，實際測試顯示以下問題"
type textarea "x"
type textarea "安裝後，完成串接 OpenAI API，實際測試顯示以下問題，"
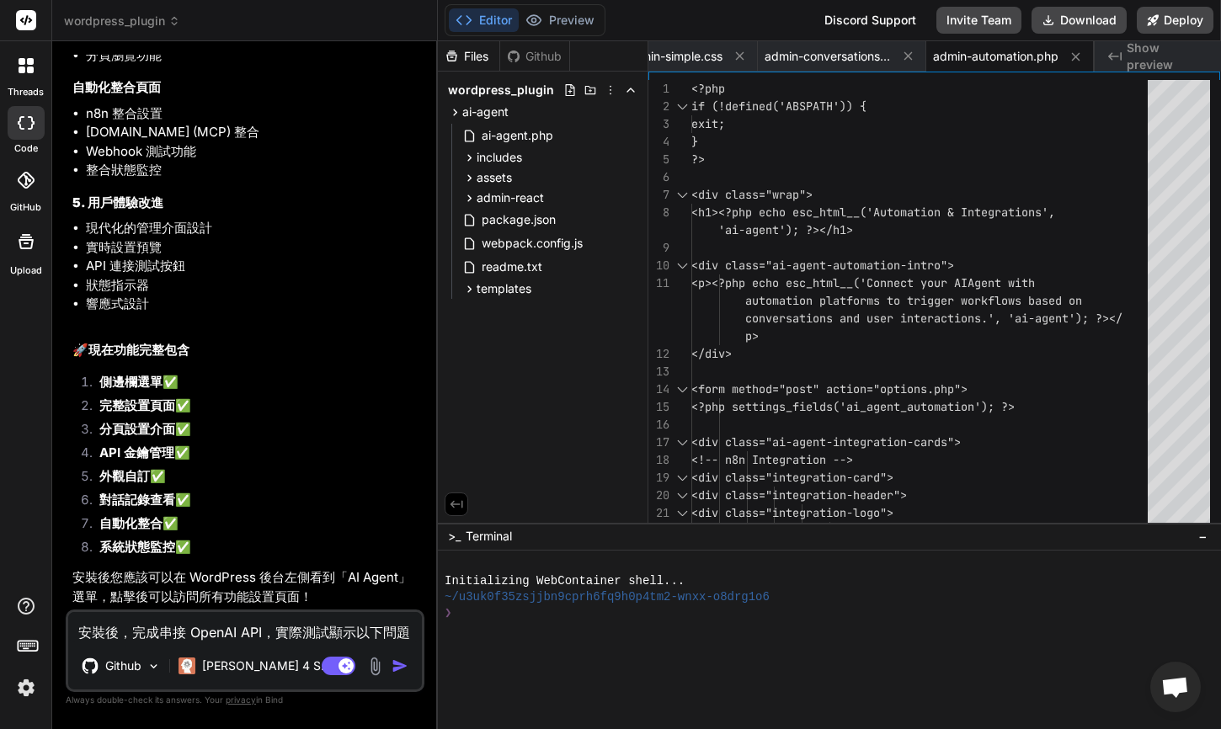
type textarea "x"
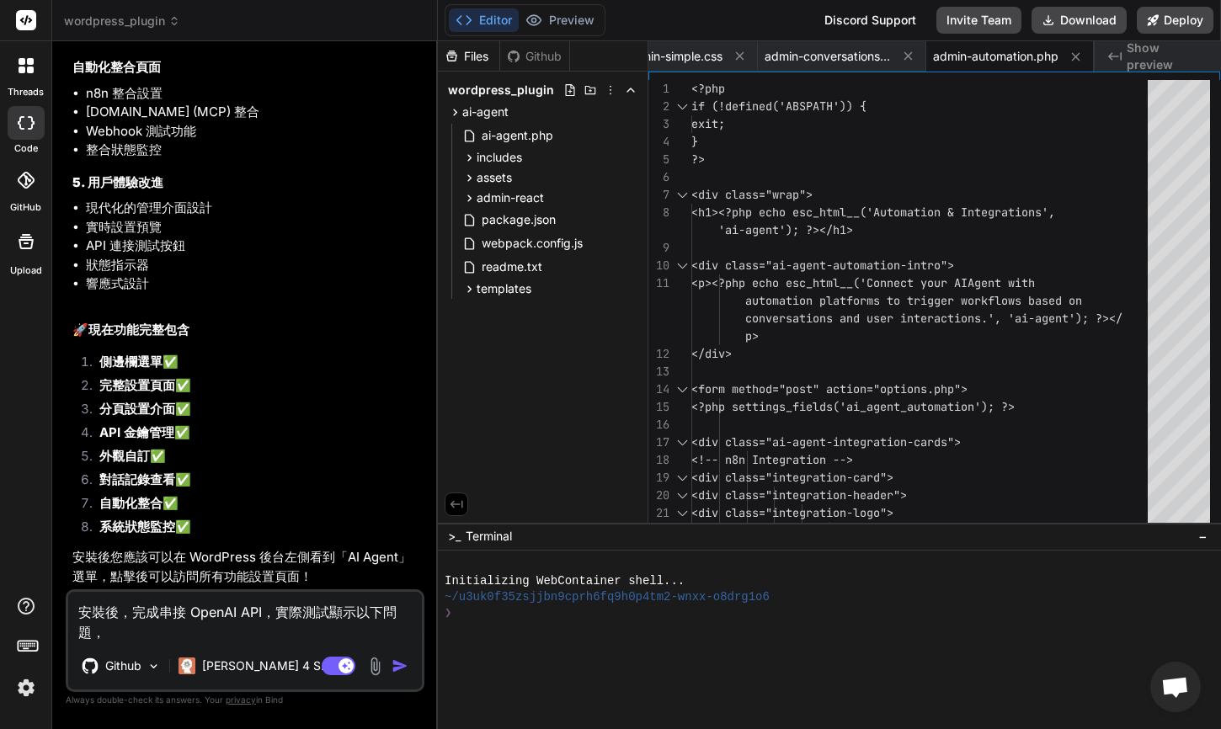
type textarea "安裝後，完成串接 OpenAI API，實際測試顯示以下問題， 測試顯示以下問題，"
type textarea "x"
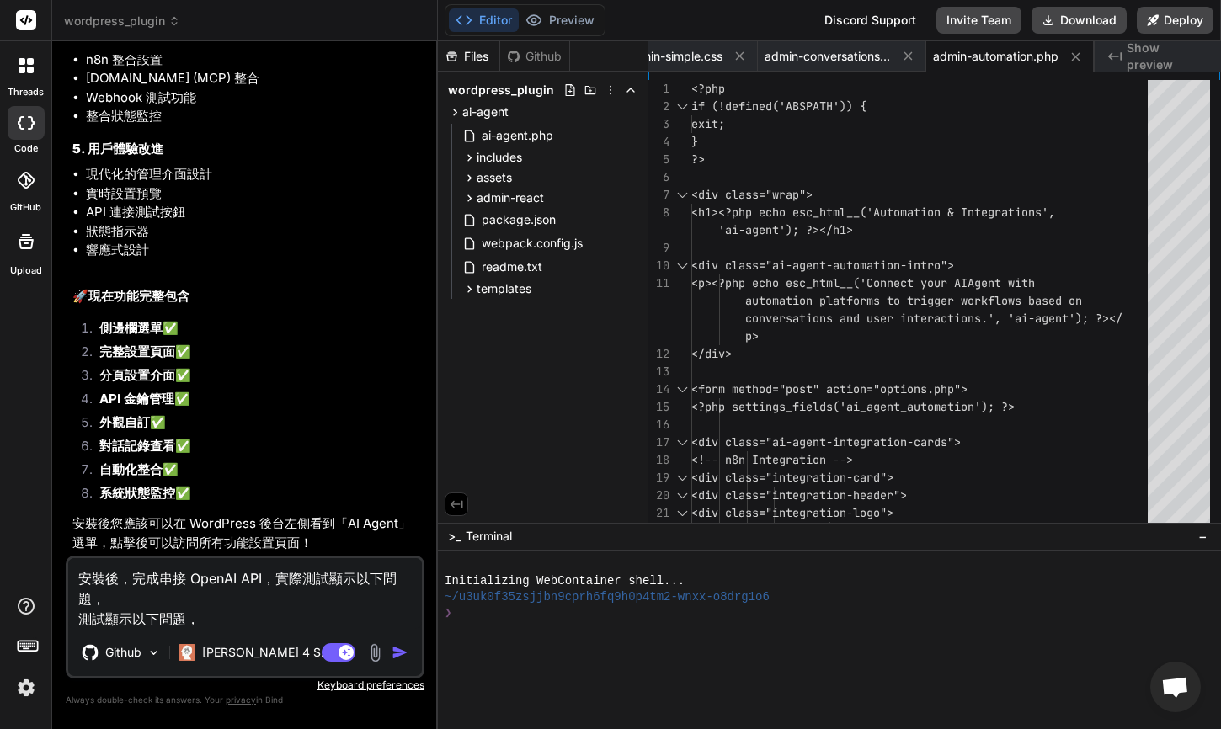
paste textarea "Thank you for your message: "你好". This is a demo response using OPENAI model. A…"
type textarea "安裝後，完成串接 OpenAI API，實際測試顯示以下問題， Thank you for your message: "你好". This is a dem…"
type textarea "x"
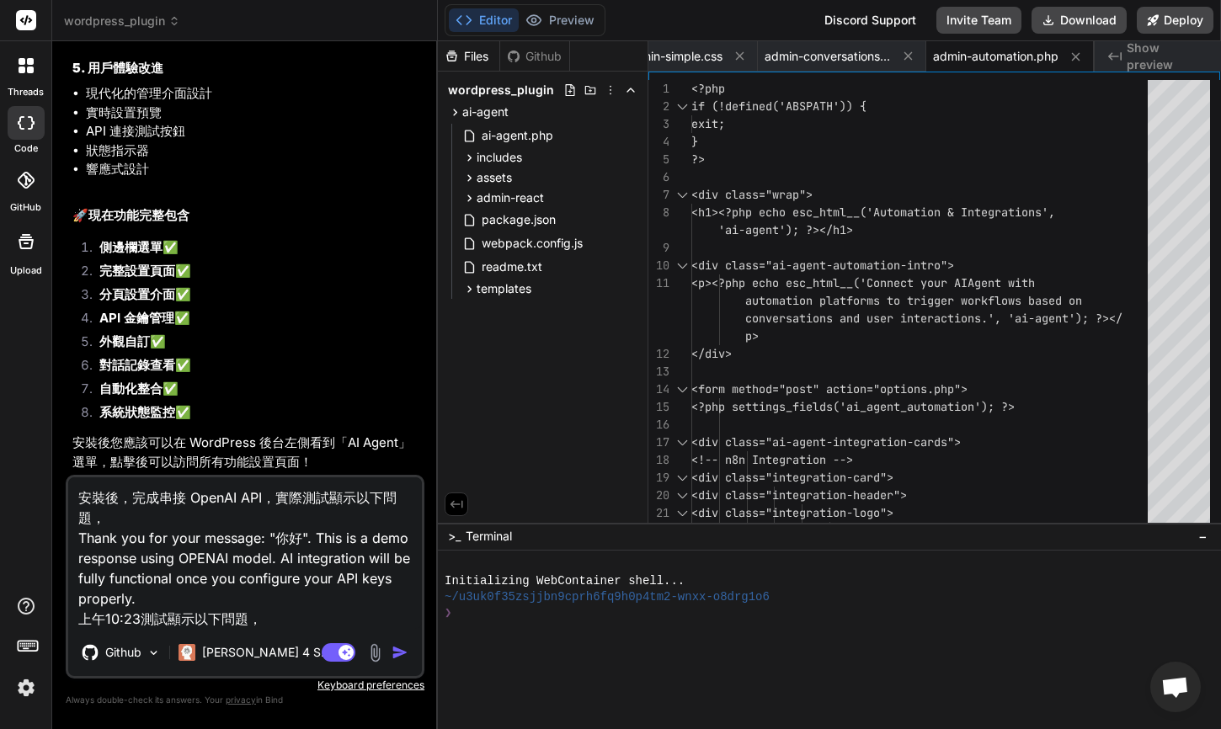
drag, startPoint x: 81, startPoint y: 617, endPoint x: 308, endPoint y: 611, distance: 227.5
click at [308, 611] on textarea "安裝後，完成串接 OpenAI API，實際測試顯示以下問題， Thank you for your message: "你好". This is a dem…" at bounding box center [245, 554] width 354 height 152
type textarea "安裝後，完成串接 OpenAI API，實際測試顯示以下問題， Thank you for your message: "你好". This is a dem…"
type textarea "x"
click at [182, 521] on textarea "安裝後，完成串接 OpenAI API，實際測試顯示以下問題， Thank you for your message: "你好". This is a dem…" at bounding box center [245, 554] width 354 height 152
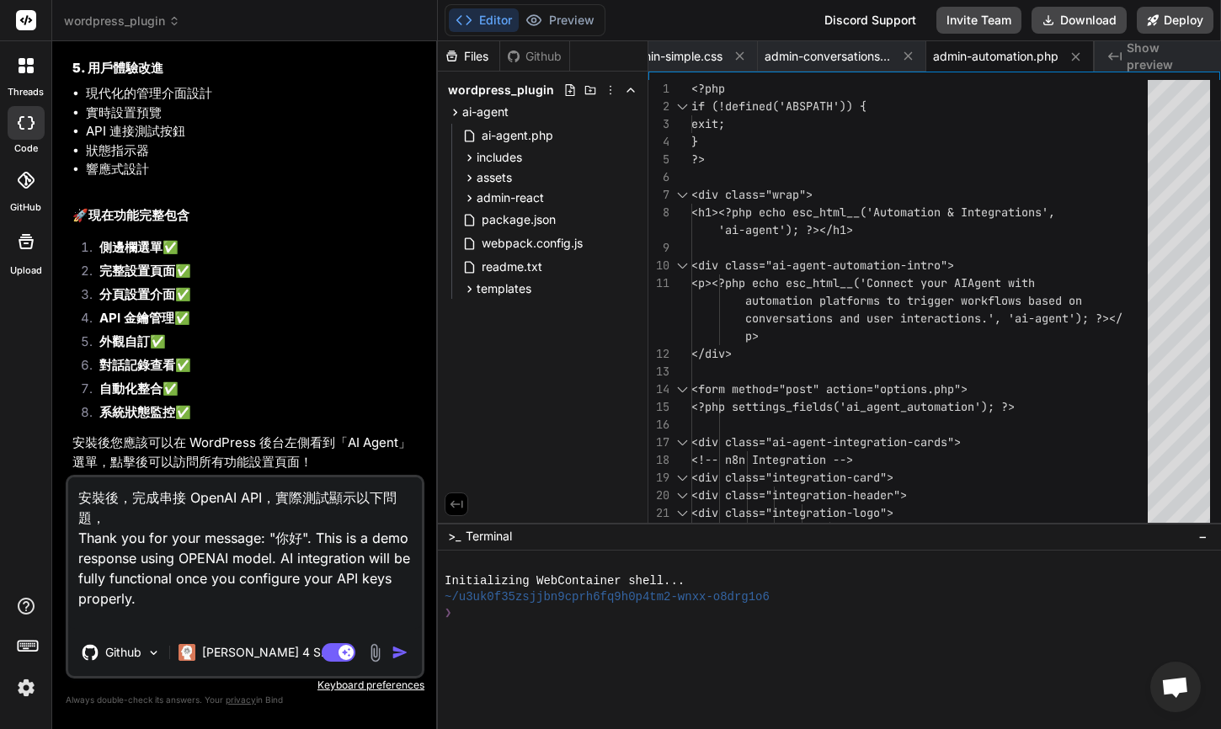
type textarea "安裝後，完成串接 OpenAI API，實際測試顯示以下問題 Thank you for your message: "你好". This is a demo…"
type textarea "x"
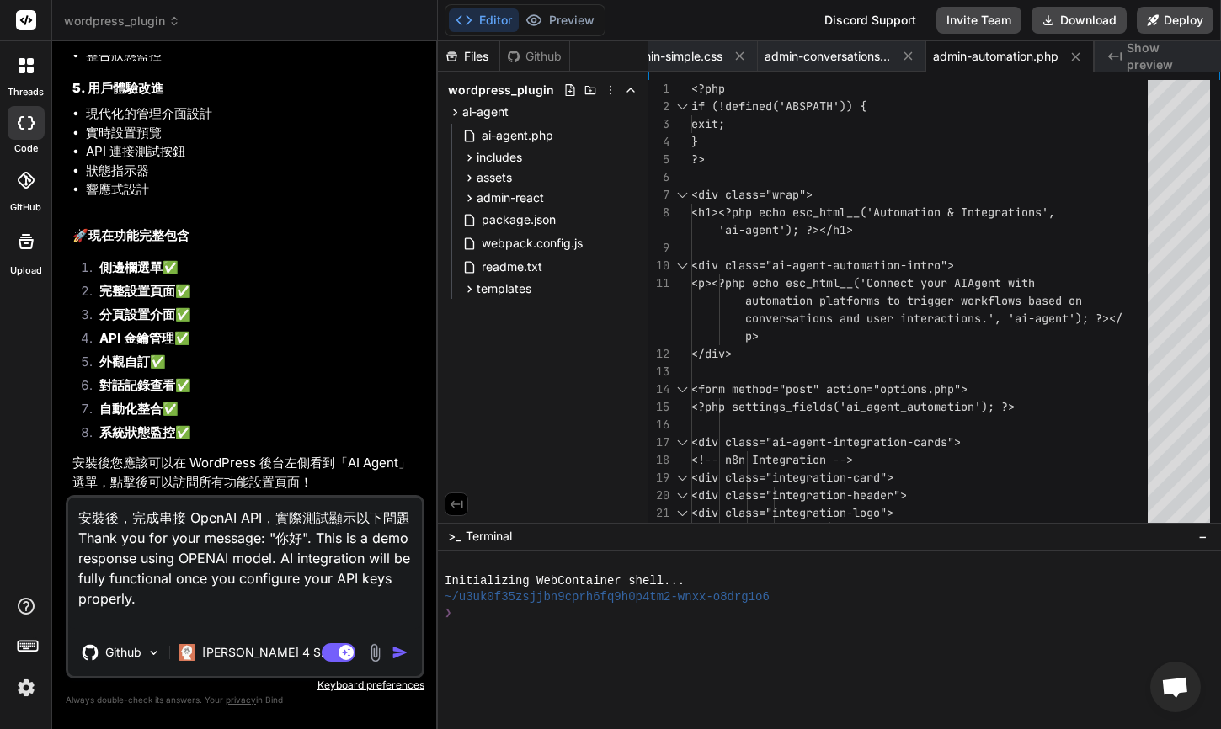
type textarea "安裝後，完成串接 OpenAI API，實際測試顯示以下問題： Thank you for your message: "你好". This is a dem…"
type textarea "x"
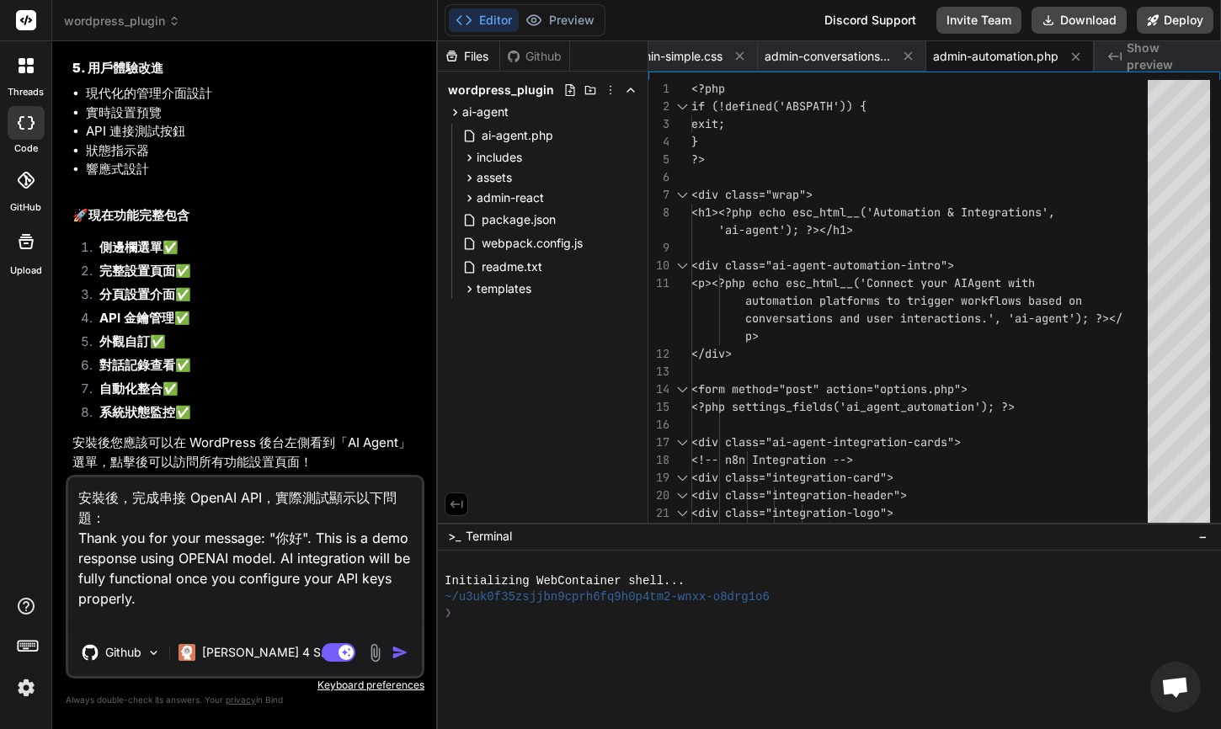
type textarea "安裝後，完成串接 OpenAI API，實際測試顯示以下問題： Thank you for your message: "你好". This is a dem…"
type textarea "x"
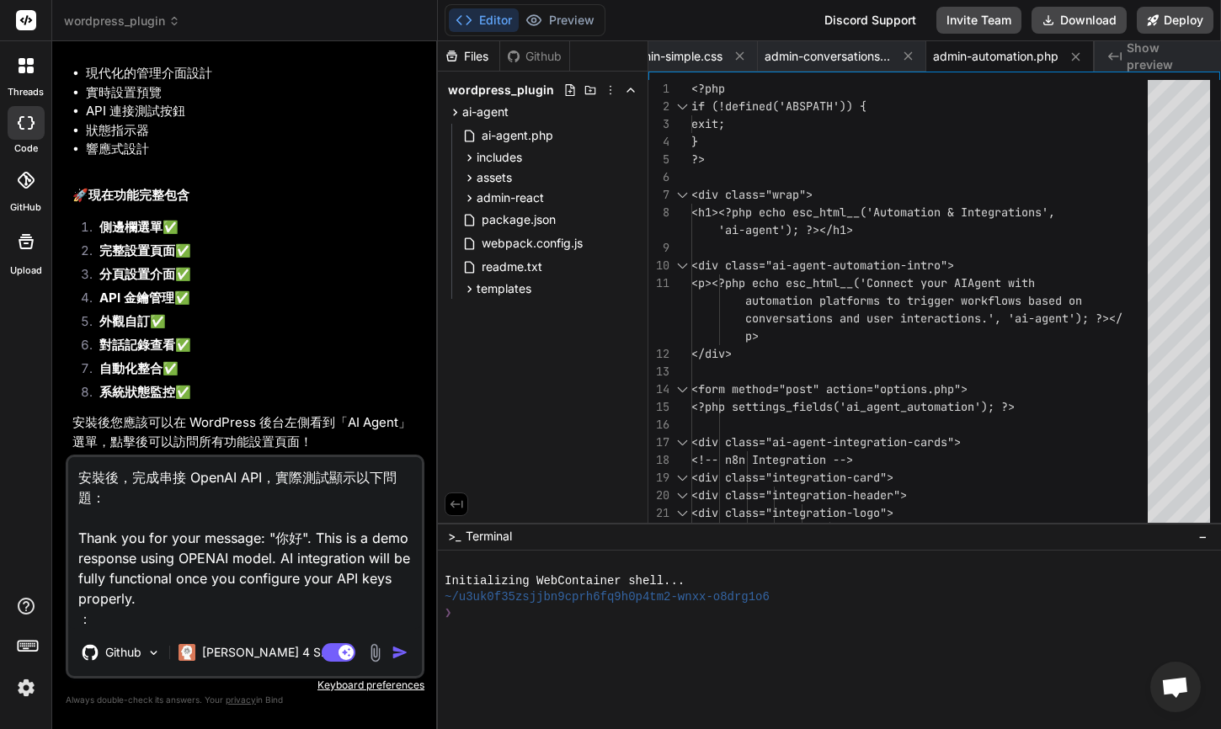
type textarea "安裝後，完成串接 OpenAI API，實際測試顯示以下問題： Thank you for your message: "你好". This is a dem…"
type textarea "x"
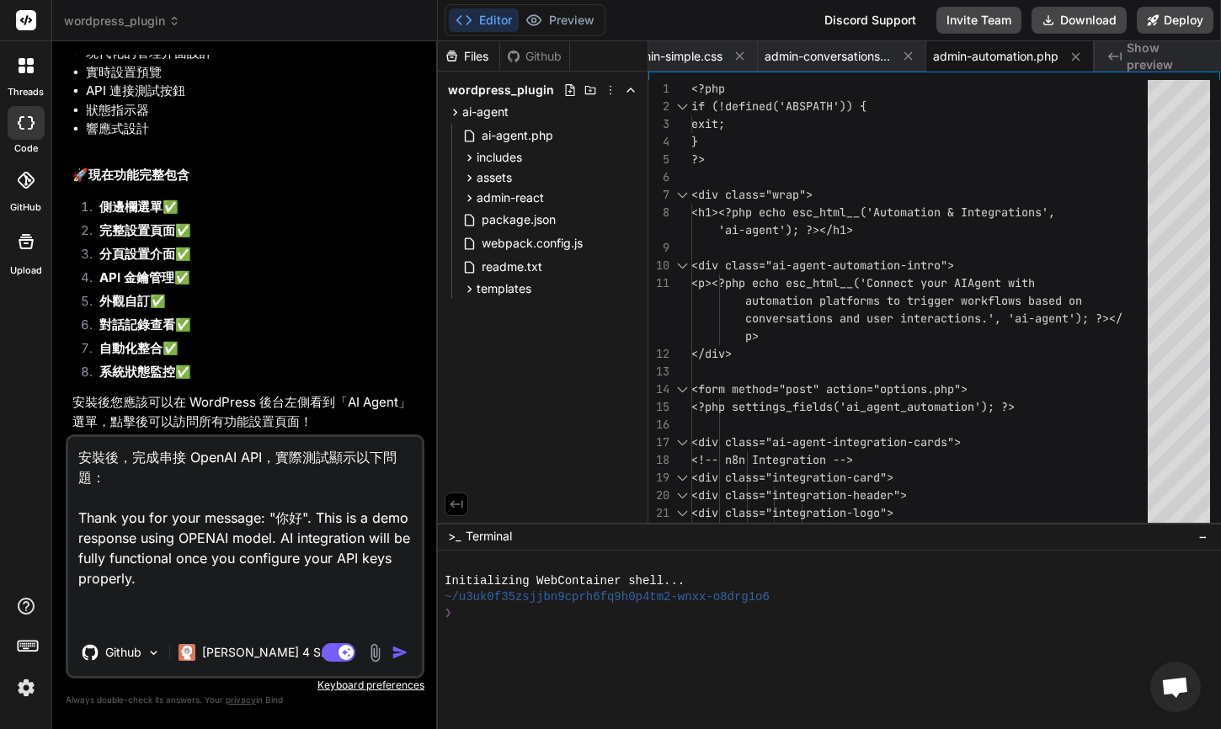
type textarea "安裝後，完成串接 OpenAI API，實際測試顯示以下問題： Thank you for your message: "你好". This is a dem…"
type textarea "x"
type textarea "安裝後，完成串接 OpenAI API，實際測試顯示以下問題： Thank you for your message: "你好". This is a dem…"
type textarea "x"
type textarea "安裝後，完成串接 OpenAI API，實際測試顯示以下問題： Thank you for your message: "你好". This is a dem…"
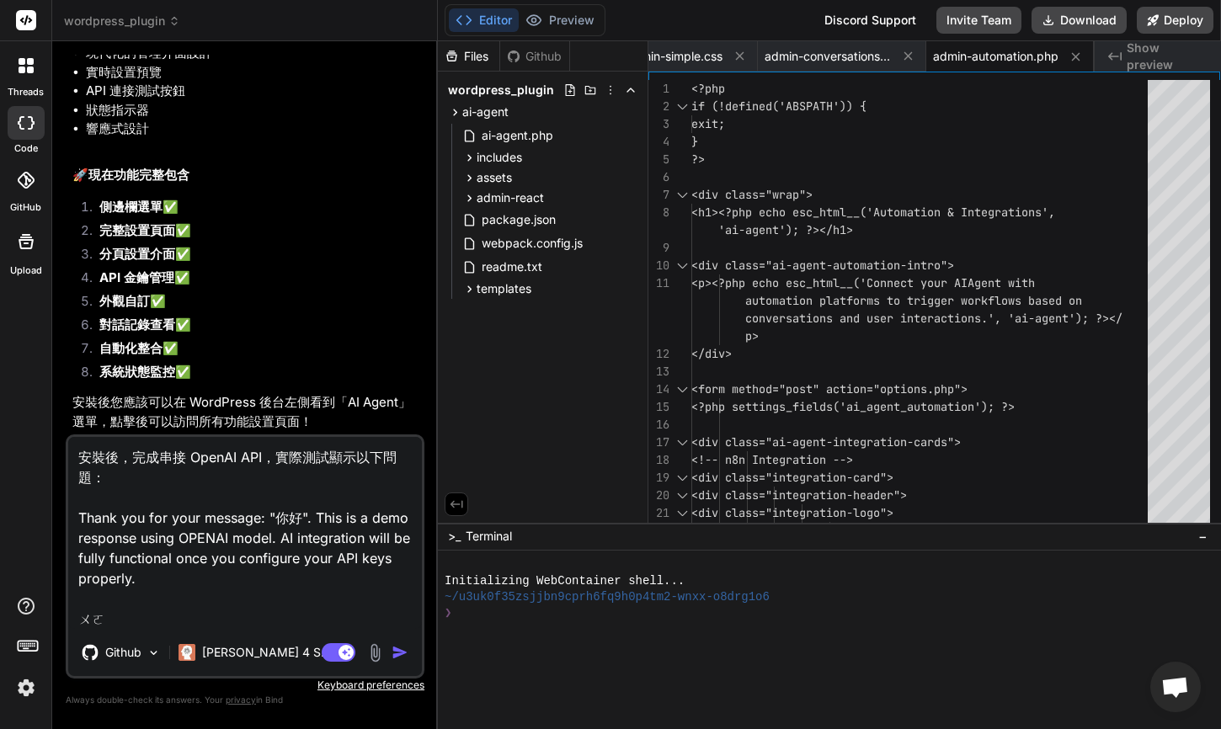
type textarea "x"
type textarea "安裝後，完成串接 OpenAI API，實際測試顯示以下問題： Thank you for your message: "你好". This is a dem…"
type textarea "x"
type textarea "安裝後，完成串接 OpenAI API，實際測試顯示以下問題： Thank you for your message: "你好". This is a dem…"
type textarea "x"
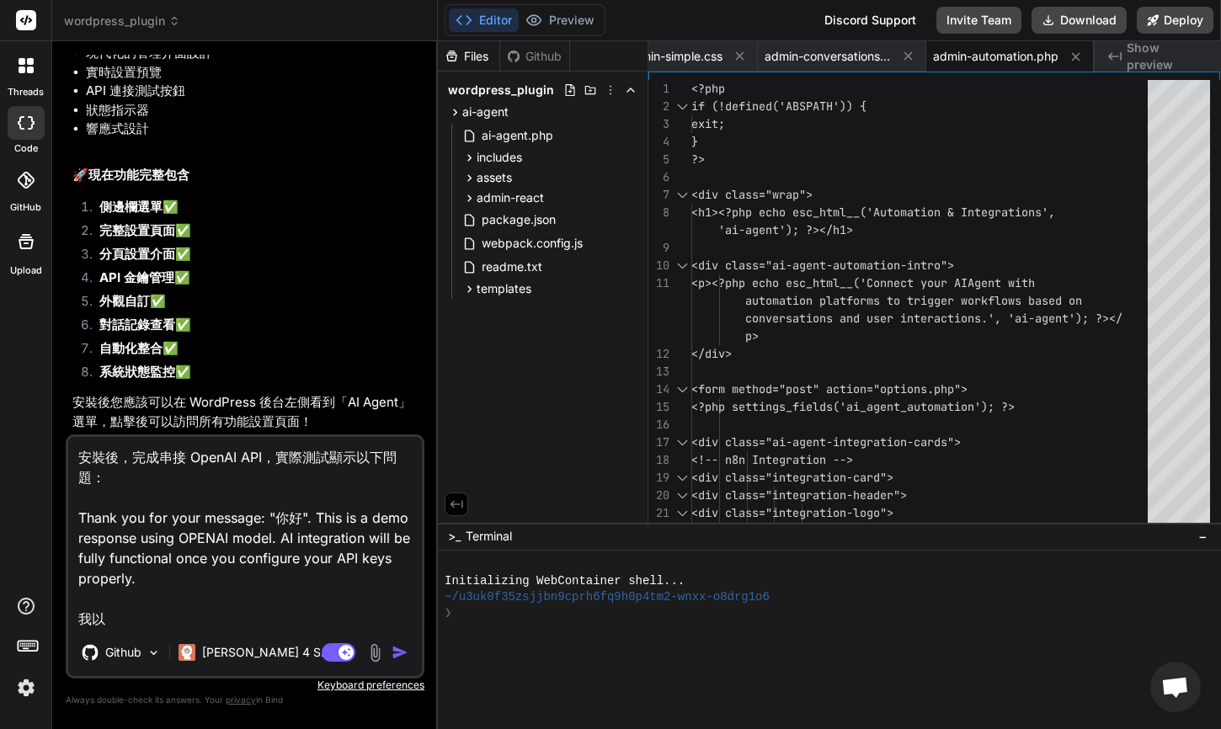
type textarea "安裝後，完成串接 OpenAI API，實際測試顯示以下問題： Thank you for your message: "你好". This is a dem…"
type textarea "x"
type textarea "安裝後，完成串接 OpenAI API，實際測試顯示以下問題： Thank you for your message: "你好". This is a dem…"
type textarea "x"
type textarea "安裝後，完成串接 OpenAI API，實際測試顯示以下問題： Thank you for your message: "你好". This is a dem…"
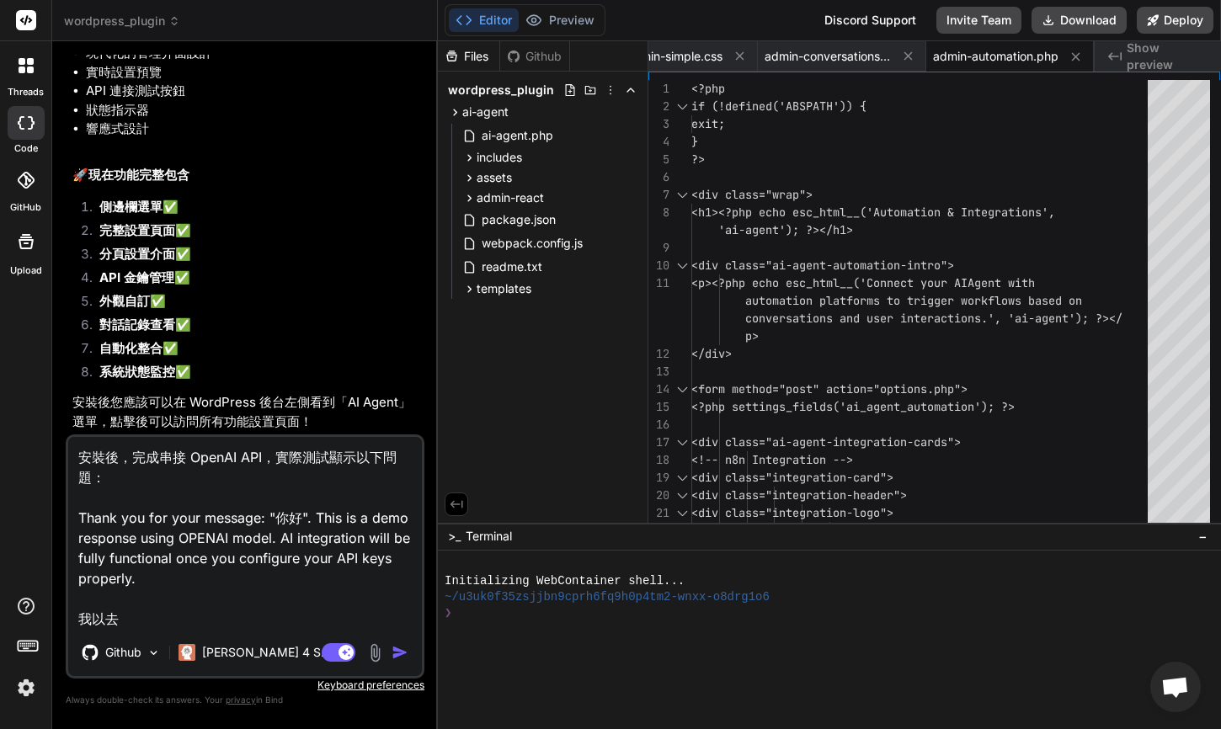
type textarea "x"
type textarea "安裝後，完成串接 OpenAI API，實際測試顯示以下問題： Thank you for your message: "你好". This is a dem…"
type textarea "x"
type textarea "安裝後，完成串接 OpenAI API，實際測試顯示以下問題： Thank you for your message: "你好". This is a dem…"
type textarea "x"
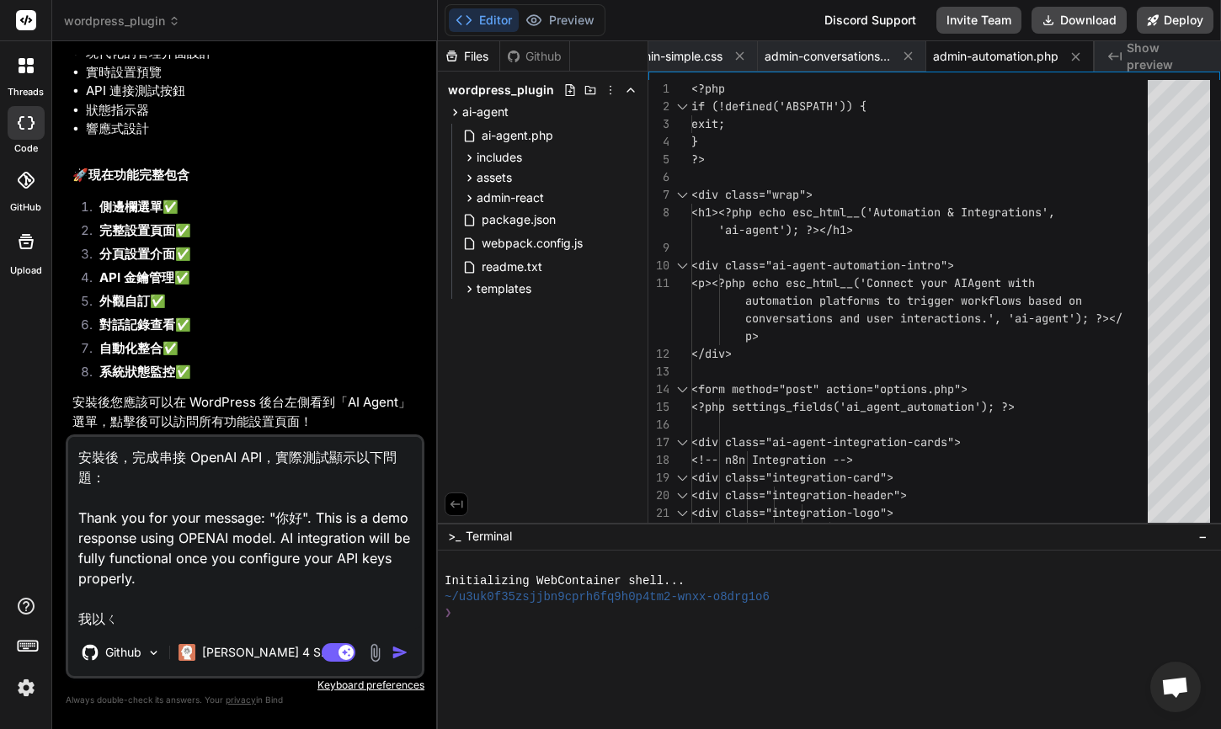
type textarea "安裝後，完成串接 OpenAI API，實際測試顯示以下問題： Thank you for your message: "你好". This is a dem…"
type textarea "x"
type textarea "安裝後，完成串接 OpenAI API，實際測試顯示以下問題： Thank you for your message: "你好". This is a dem…"
type textarea "x"
type textarea "安裝後，完成串接 OpenAI API，實際測試顯示以下問題： Thank you for your message: "你好". This is a dem…"
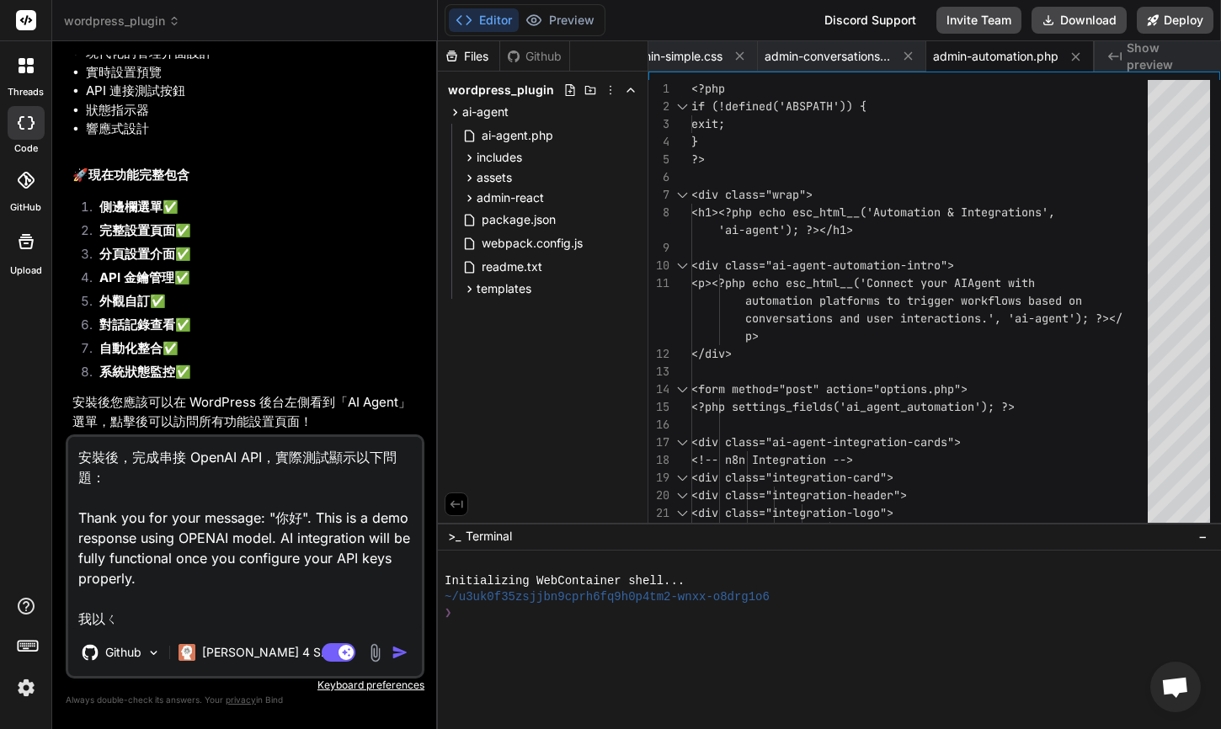
type textarea "x"
type textarea "安裝後，完成串接 OpenAI API，實際測試顯示以下問題： Thank you for your message: "你好". This is a dem…"
type textarea "x"
type textarea "安裝後，完成串接 OpenAI API，實際測試顯示以下問題： Thank you for your message: "你好". This is a dem…"
type textarea "x"
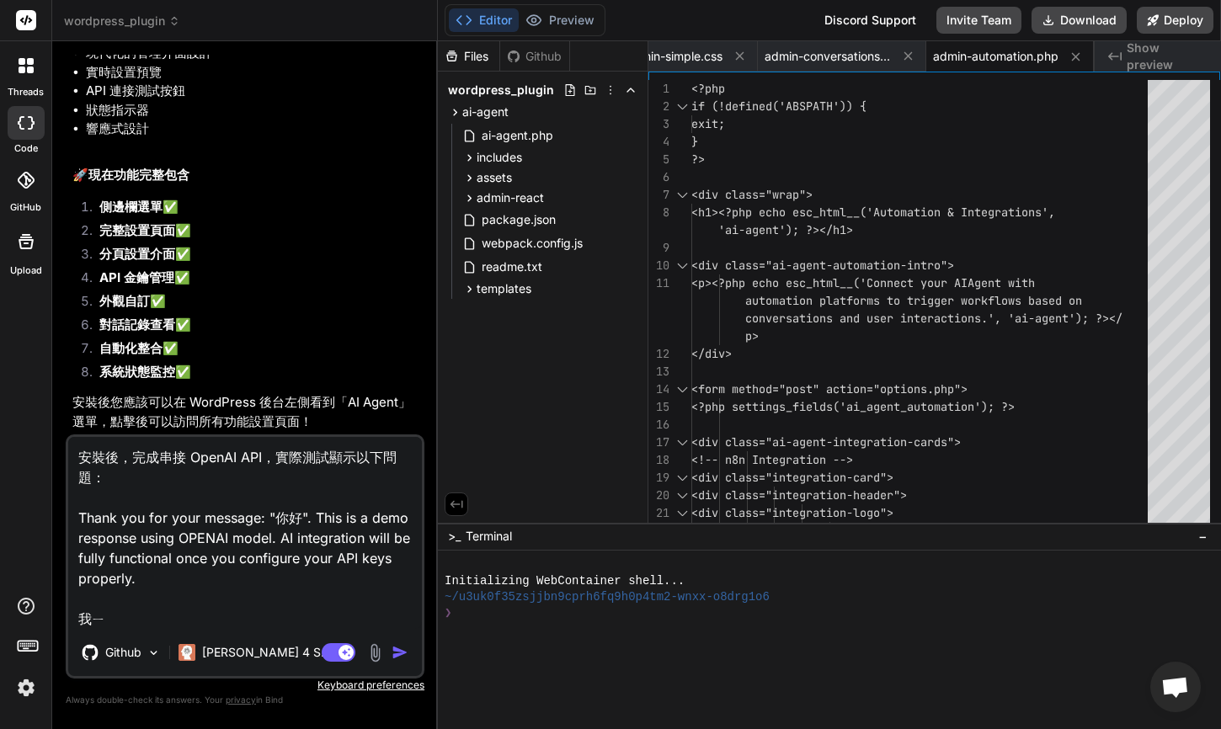
type textarea "安裝後，完成串接 OpenAI API，實際測試顯示以下問題： Thank you for your message: "你好". This is a dem…"
type textarea "x"
type textarea "安裝後，完成串接 OpenAI API，實際測試顯示以下問題： Thank you for your message: "你好". This is a dem…"
type textarea "x"
type textarea "安裝後，完成串接 OpenAI API，實際測試顯示以下問題： Thank you for your message: "你好". This is a dem…"
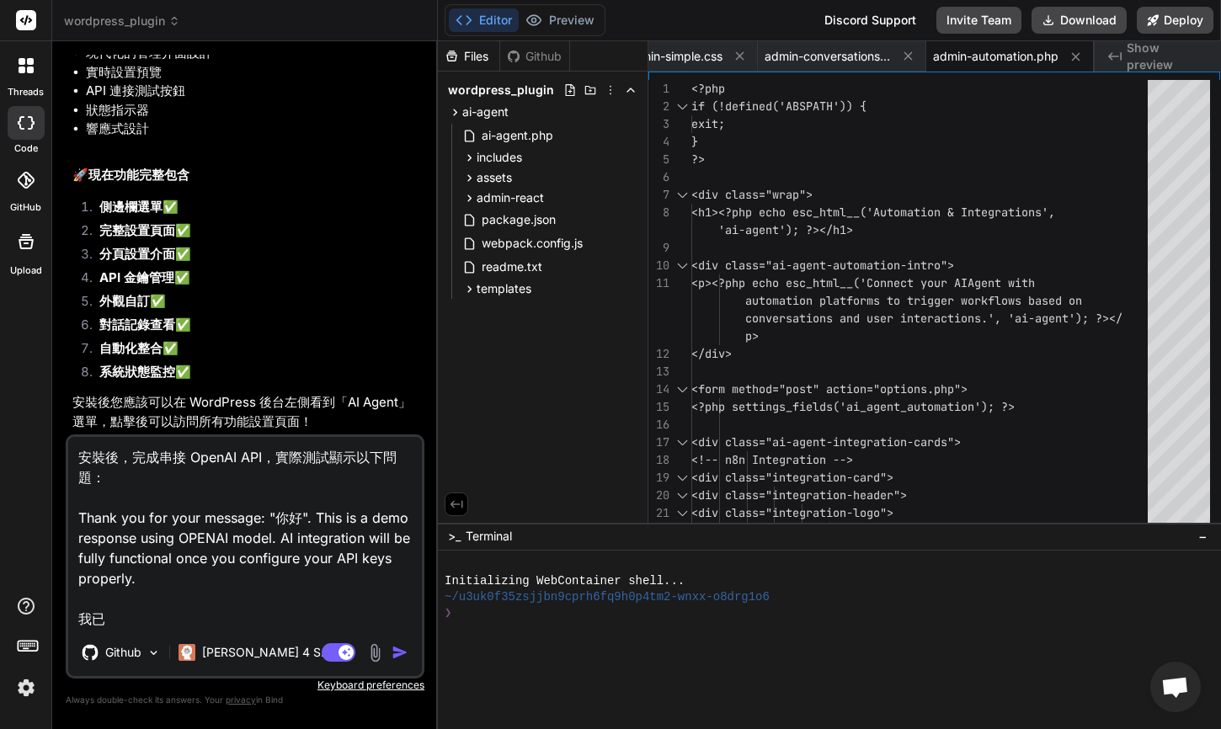
type textarea "x"
type textarea "安裝後，完成串接 OpenAI API，實際測試顯示以下問題： Thank you for your message: "你好". This is a dem…"
type textarea "x"
type textarea "安裝後，完成串接 OpenAI API，實際測試顯示以下問題： Thank you for your message: "你好". This is a dem…"
type textarea "x"
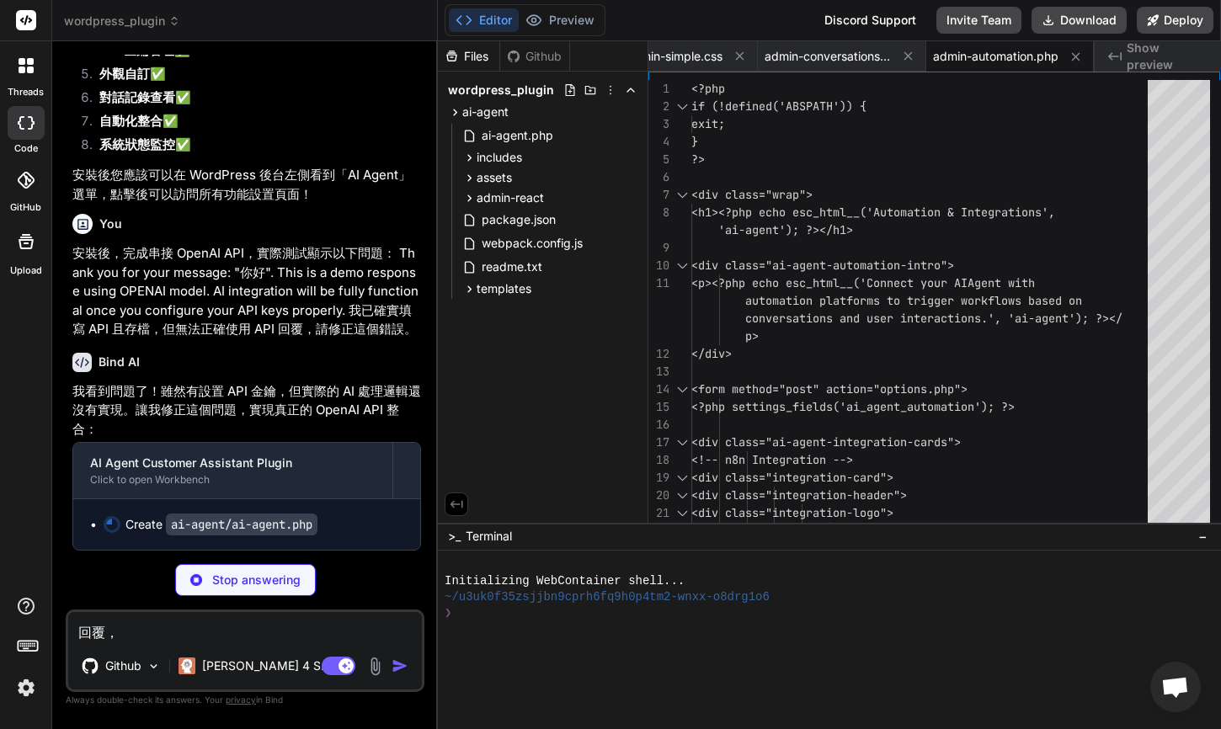
scroll to position [9644, 0]
click at [376, 665] on img at bounding box center [375, 666] width 19 height 19
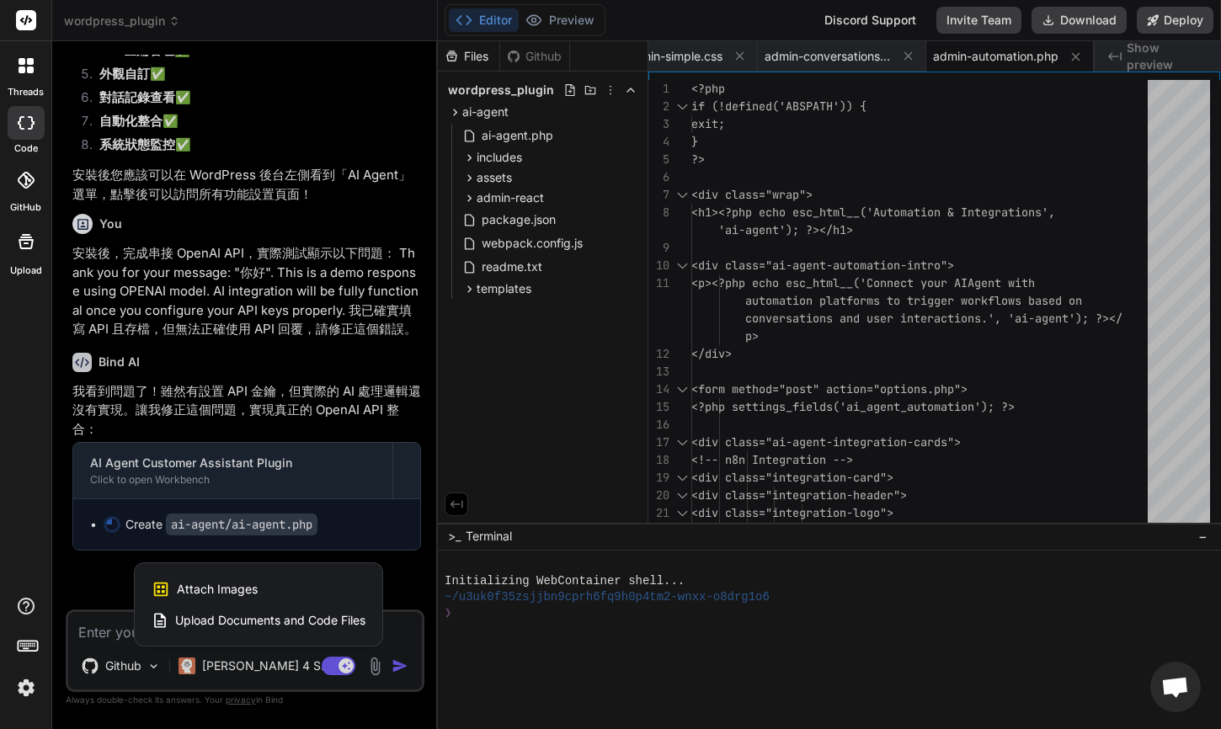
click at [352, 619] on span "Upload Documents and Code Files" at bounding box center [270, 620] width 190 height 17
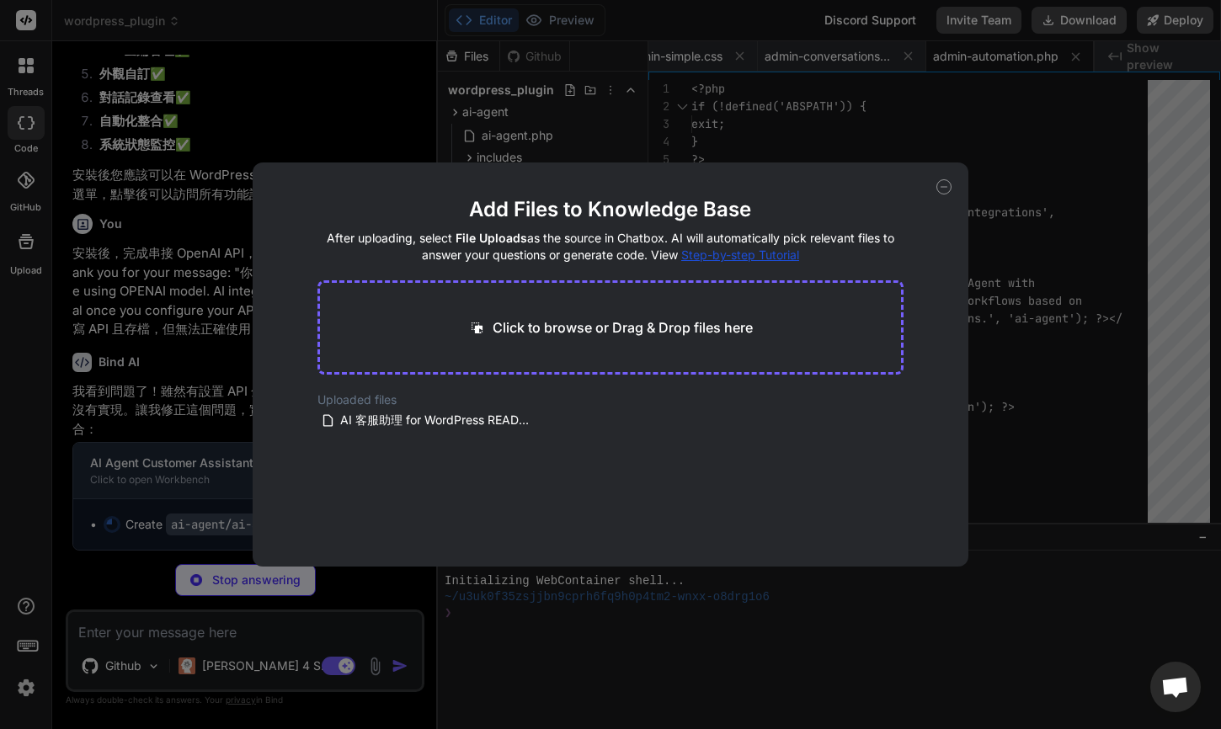
click at [943, 190] on icon at bounding box center [944, 186] width 15 height 15
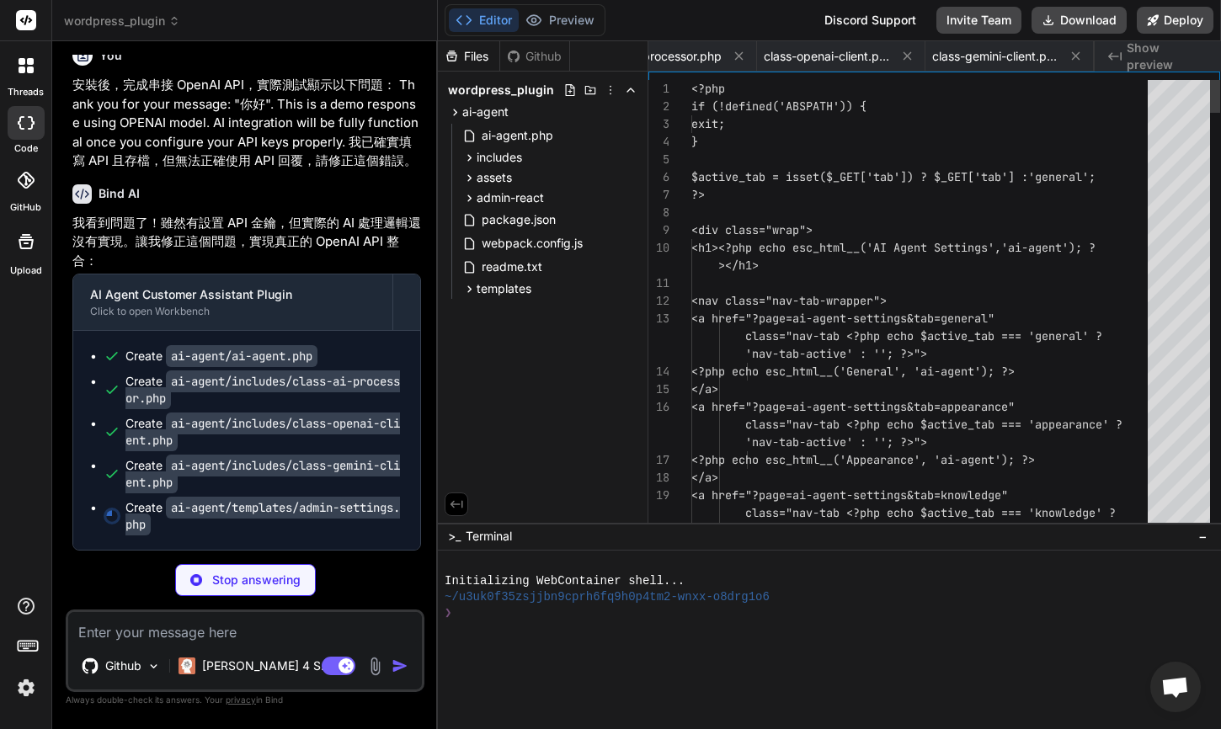
scroll to position [0, 4258]
